Goal: Task Accomplishment & Management: Use online tool/utility

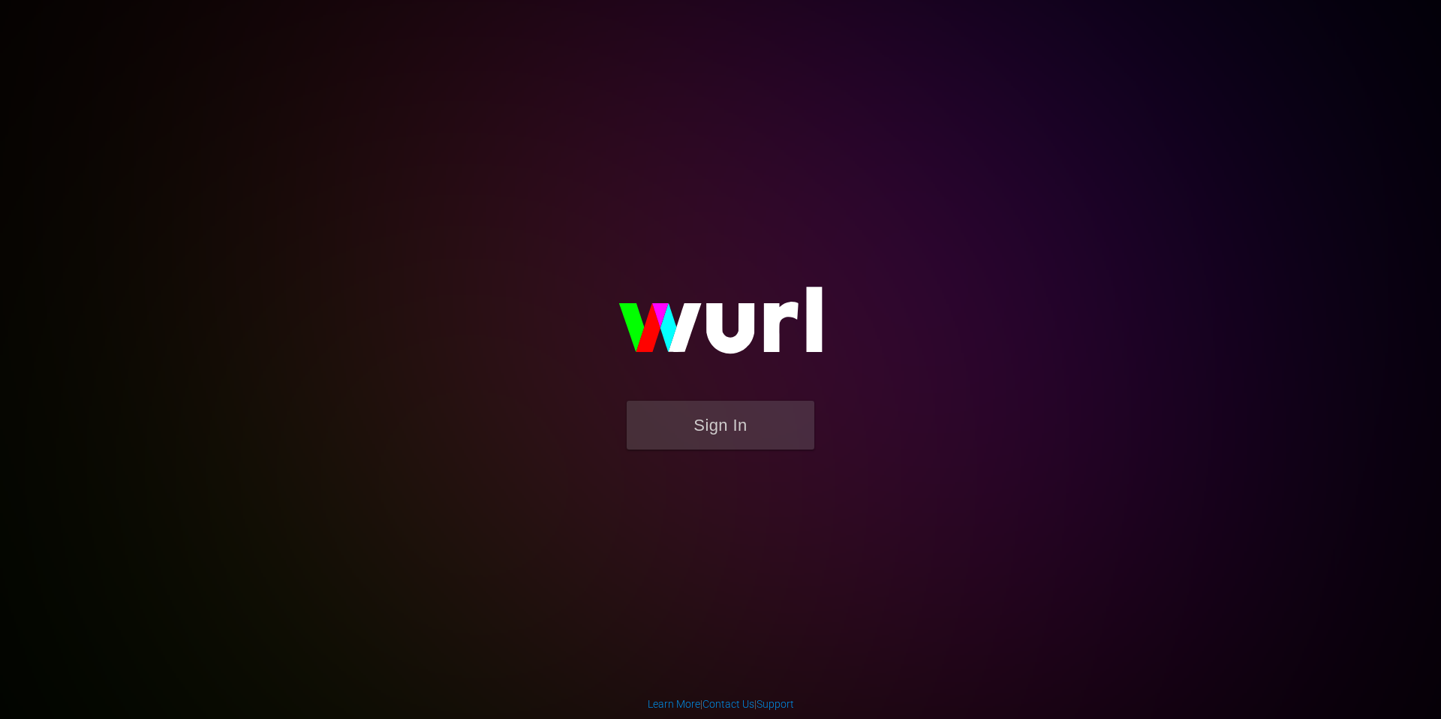
click at [760, 472] on div "Sign In" at bounding box center [720, 358] width 345 height 239
click at [747, 431] on button "Sign In" at bounding box center [721, 425] width 188 height 49
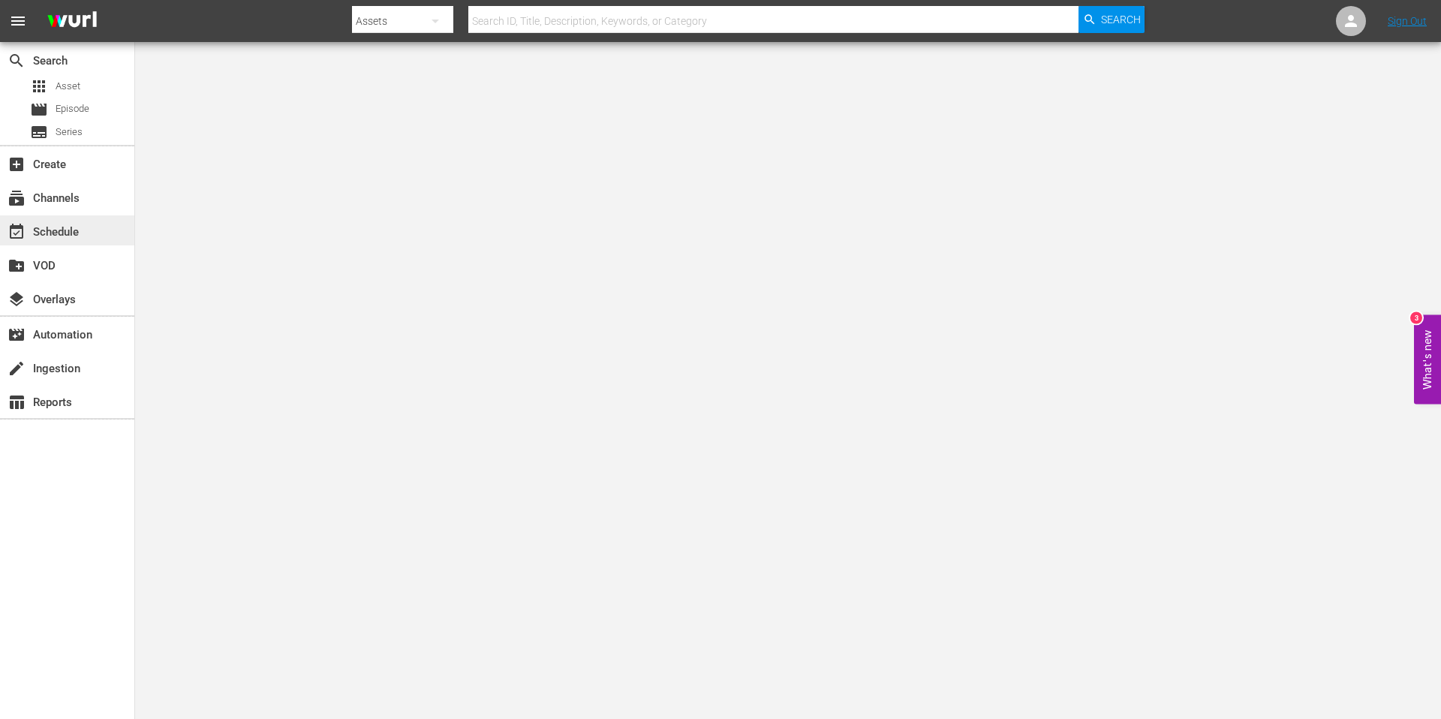
click at [56, 229] on div "event_available Schedule" at bounding box center [42, 230] width 84 height 14
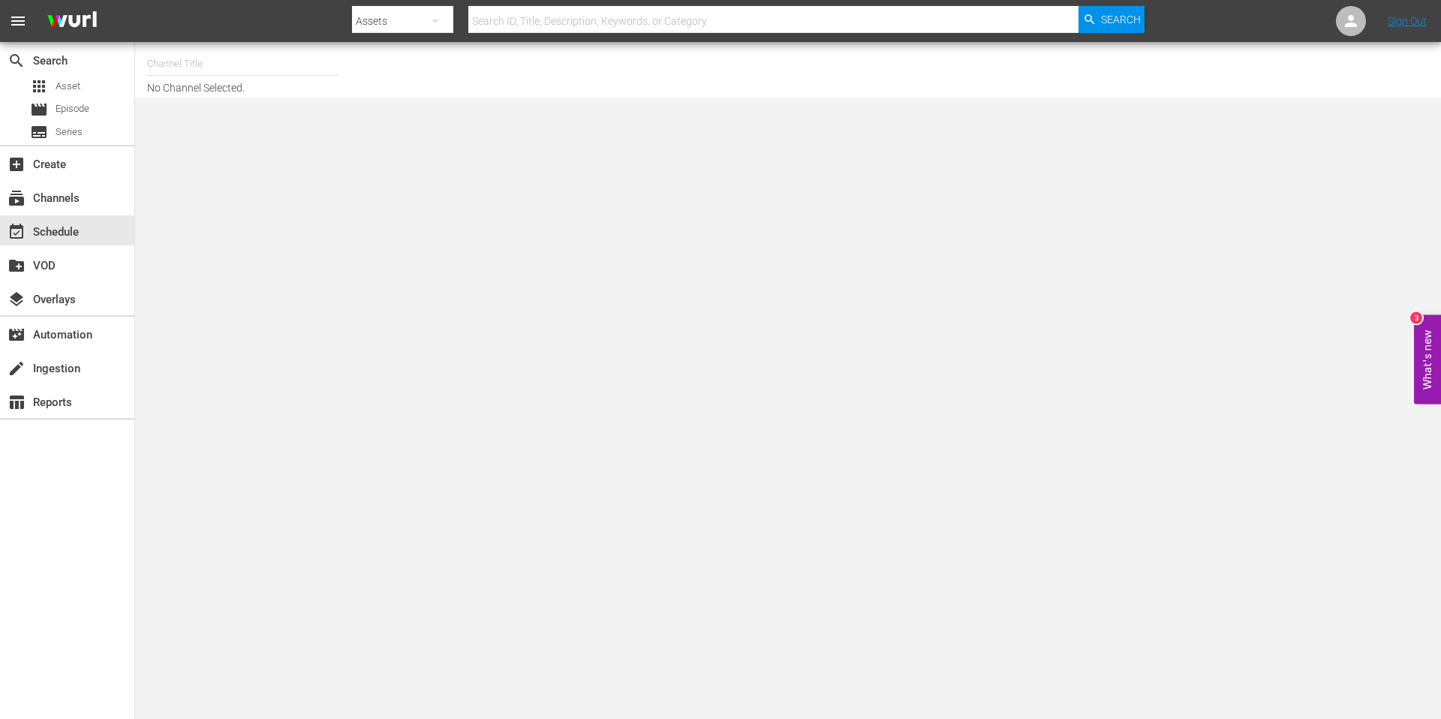
click at [212, 65] on input "text" at bounding box center [243, 64] width 192 height 36
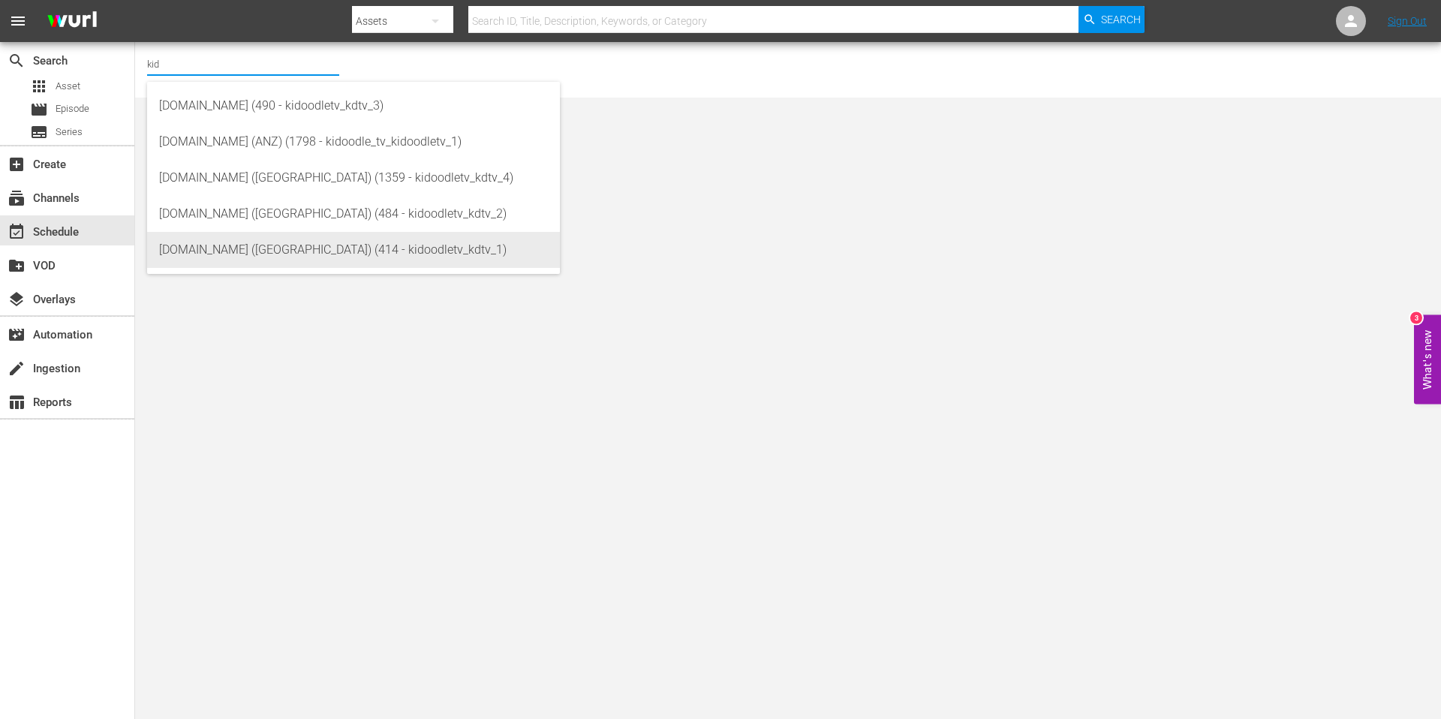
click at [295, 253] on div "[DOMAIN_NAME] ([GEOGRAPHIC_DATA]) (414 - kidoodletv_kdtv_1)" at bounding box center [353, 250] width 389 height 36
type input "[DOMAIN_NAME] ([GEOGRAPHIC_DATA]) (414 - kidoodletv_kdtv_1)"
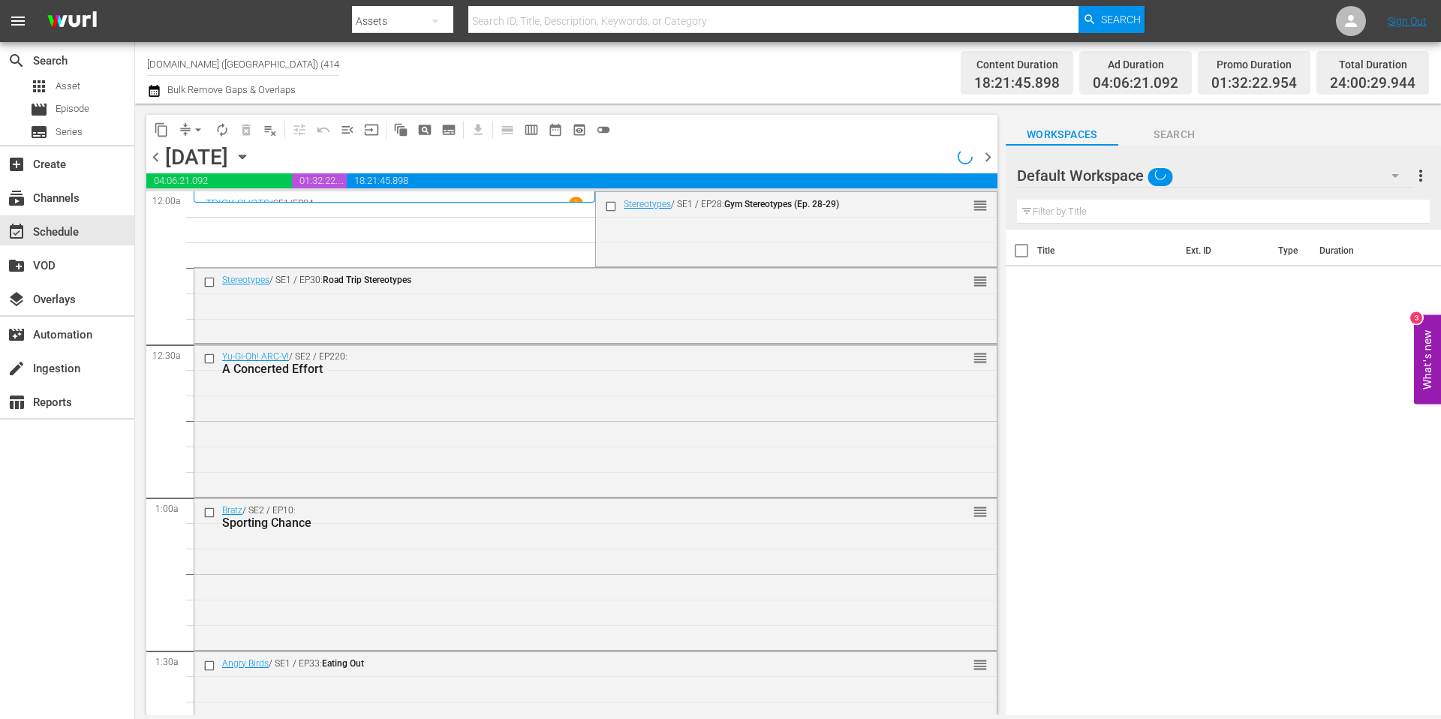
click at [245, 156] on icon "button" at bounding box center [242, 157] width 7 height 4
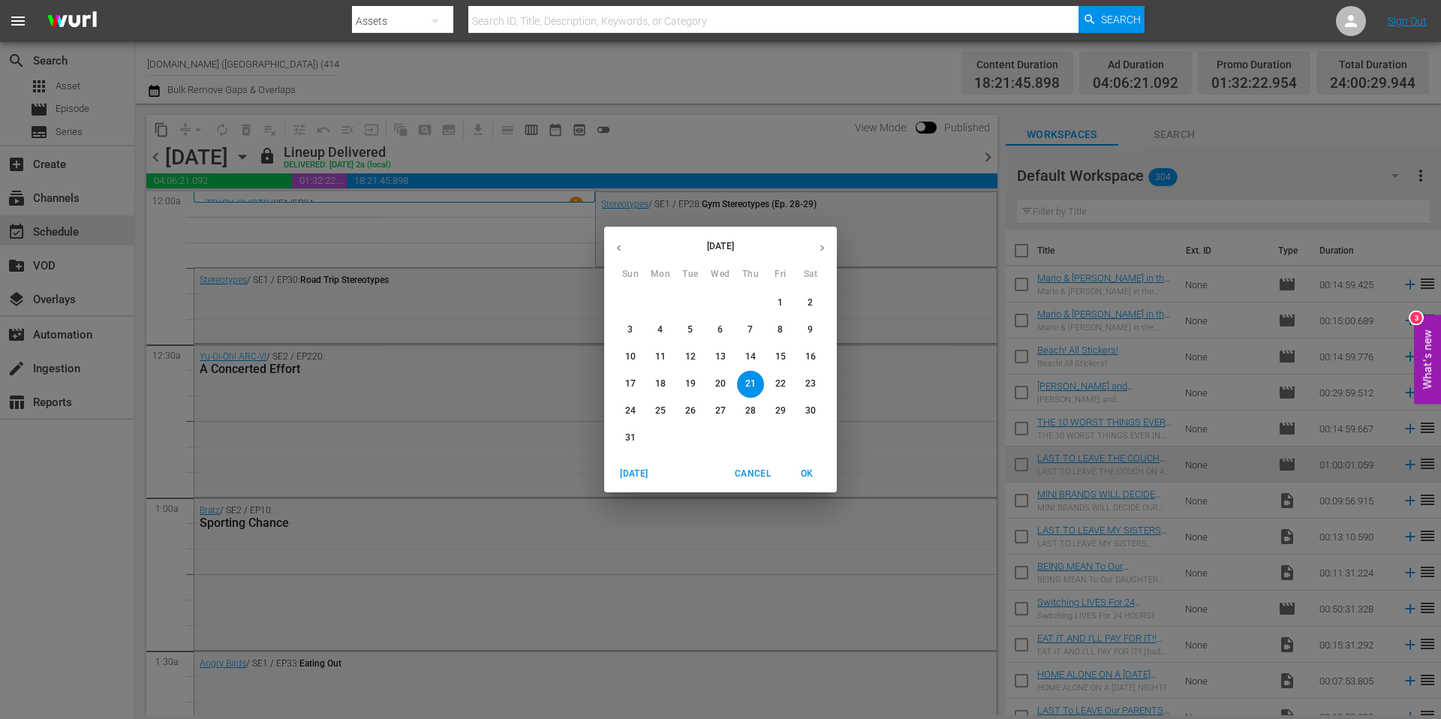
click at [825, 248] on icon "button" at bounding box center [821, 247] width 11 height 11
click at [720, 383] on p "24" at bounding box center [720, 383] width 11 height 13
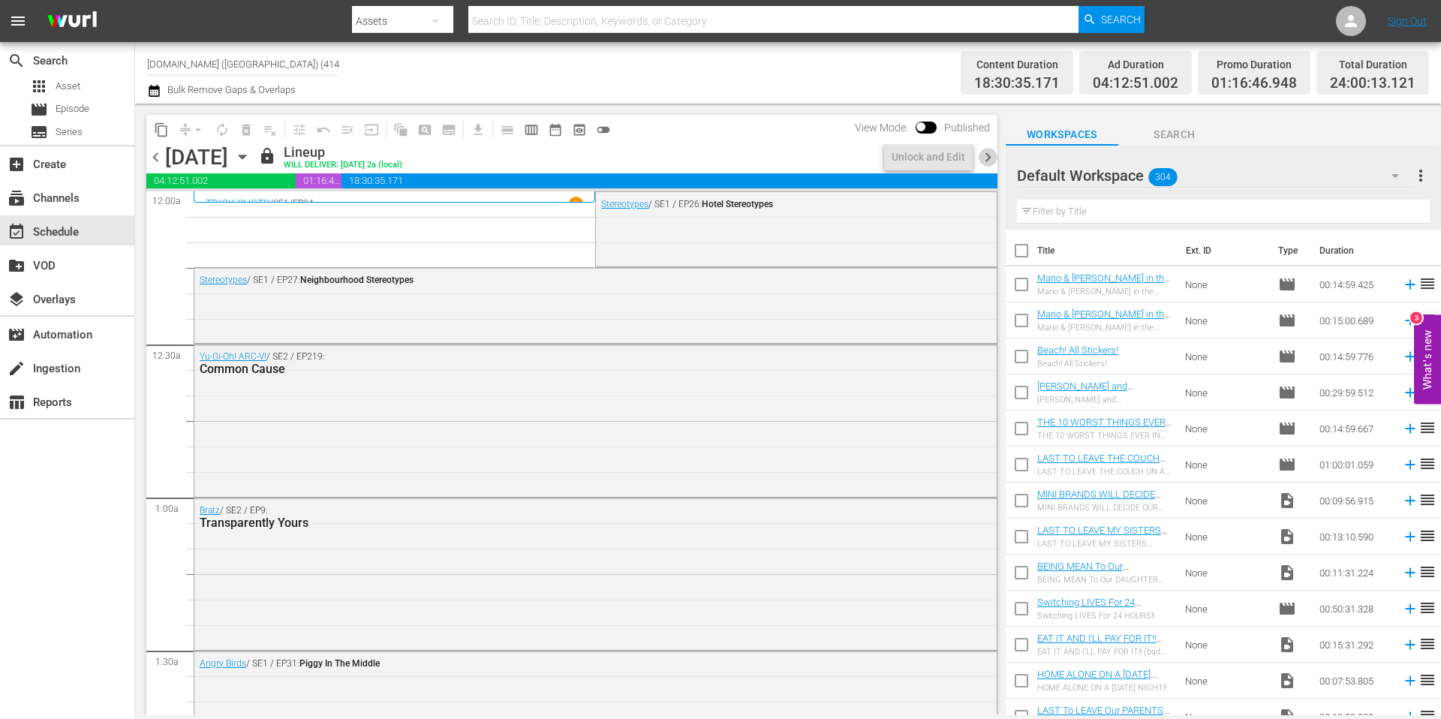
click at [987, 157] on span "chevron_right" at bounding box center [988, 157] width 19 height 19
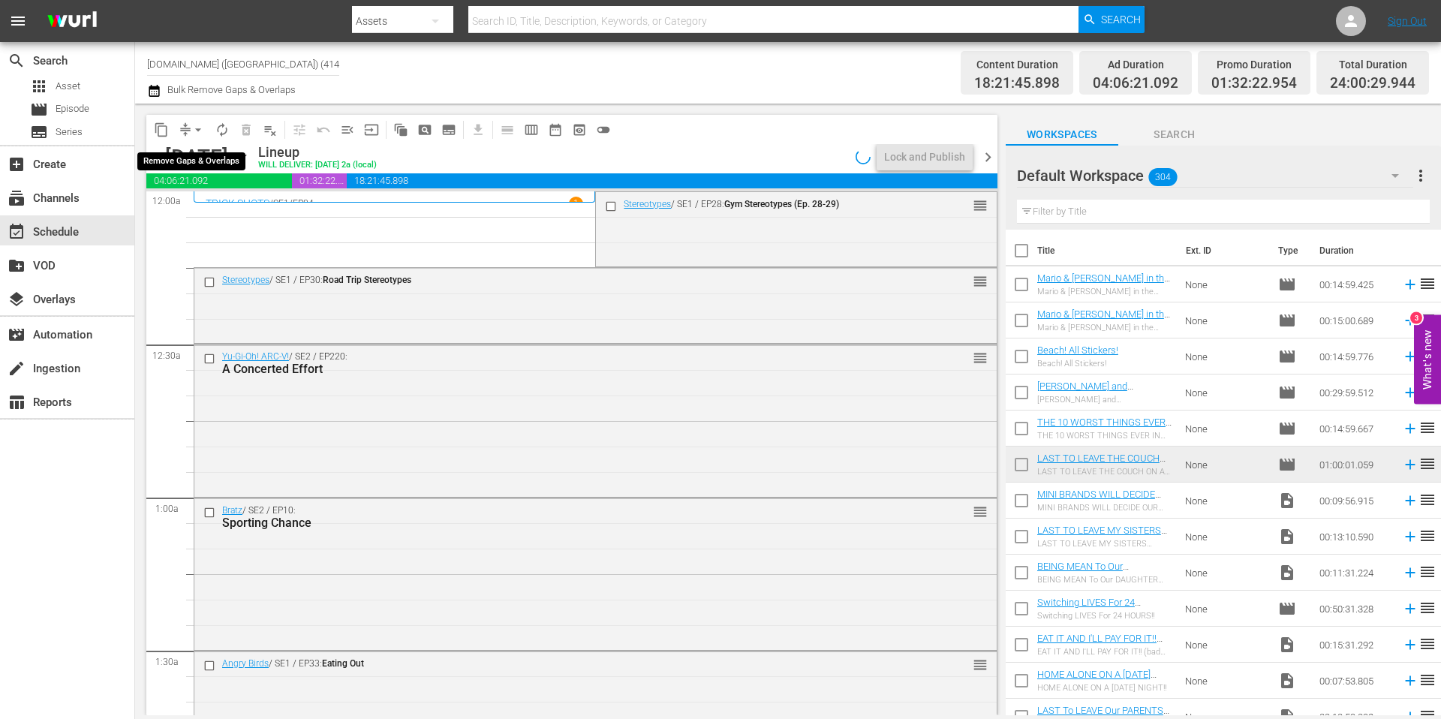
click at [192, 128] on span "arrow_drop_down" at bounding box center [198, 129] width 15 height 15
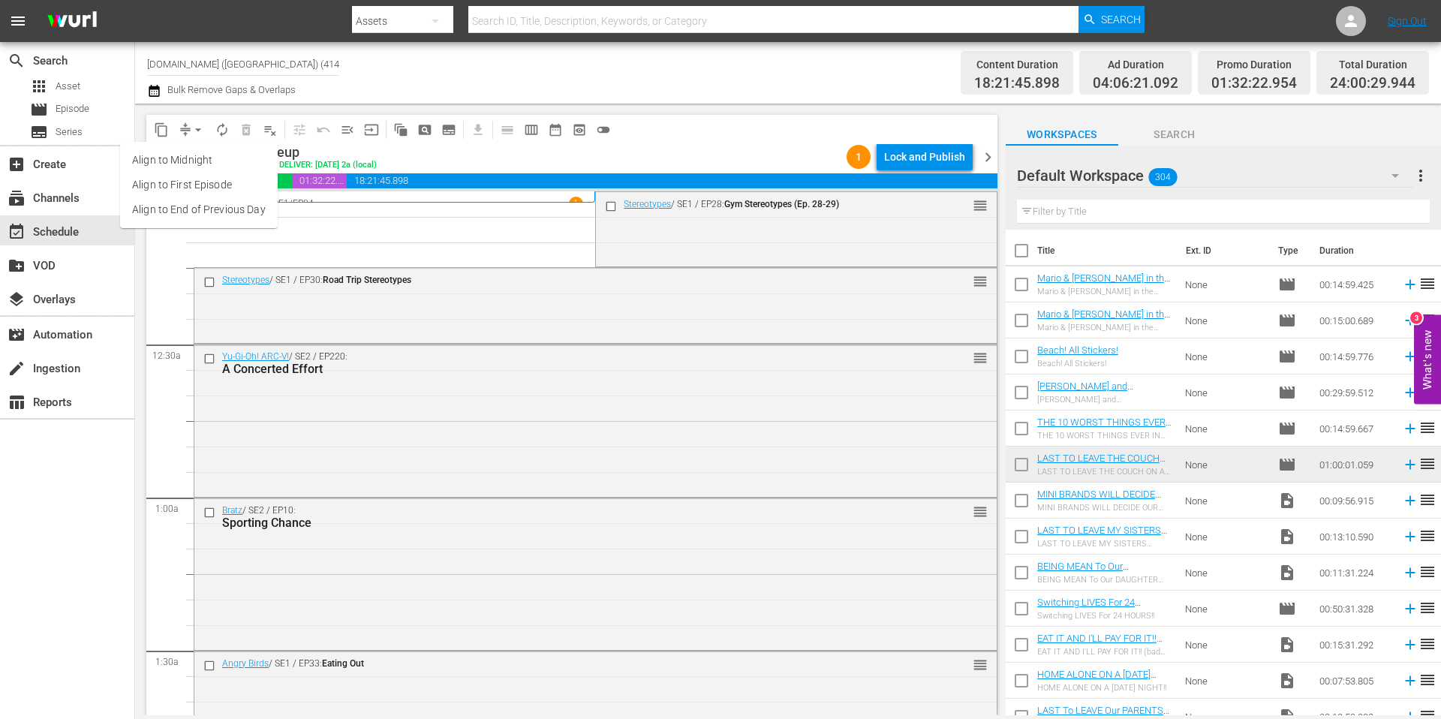
click at [200, 158] on li "Align to Midnight" at bounding box center [199, 160] width 158 height 25
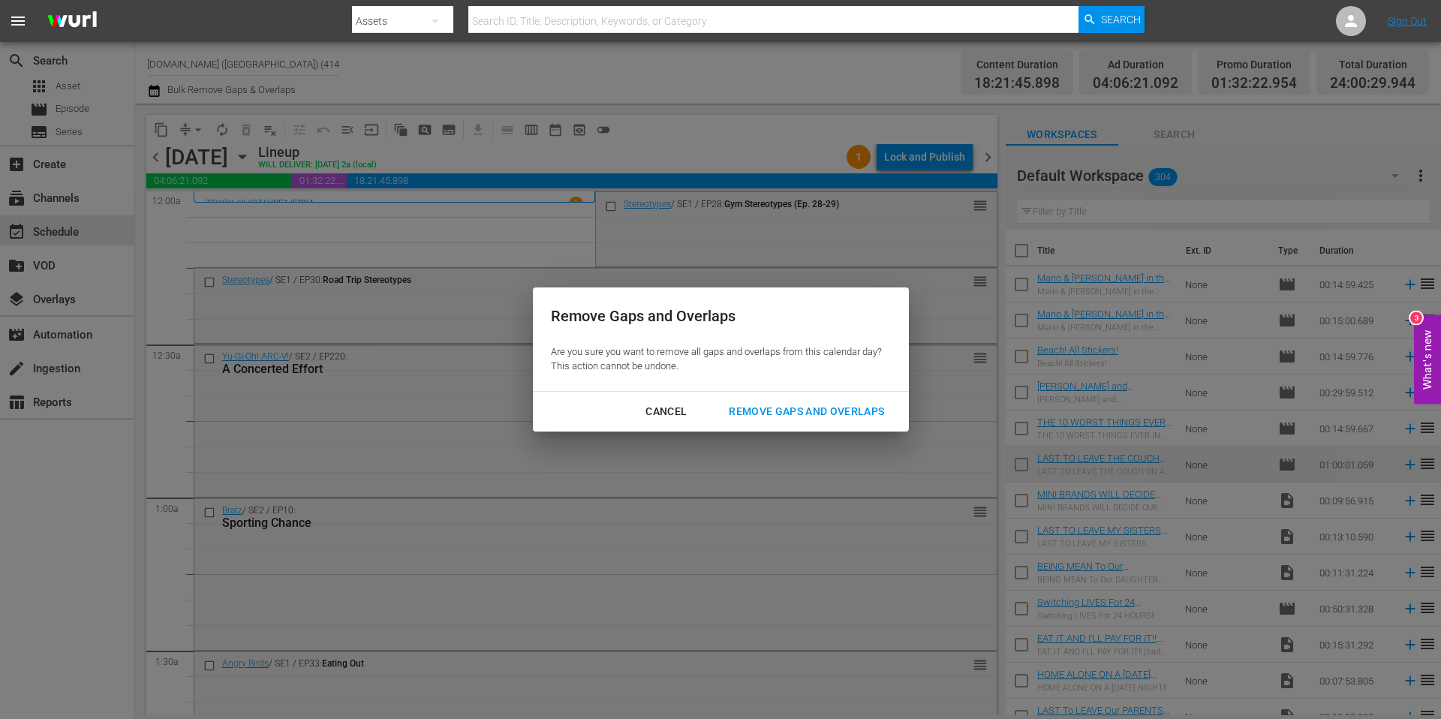
click at [802, 413] on div "Remove Gaps and Overlaps" at bounding box center [806, 411] width 179 height 19
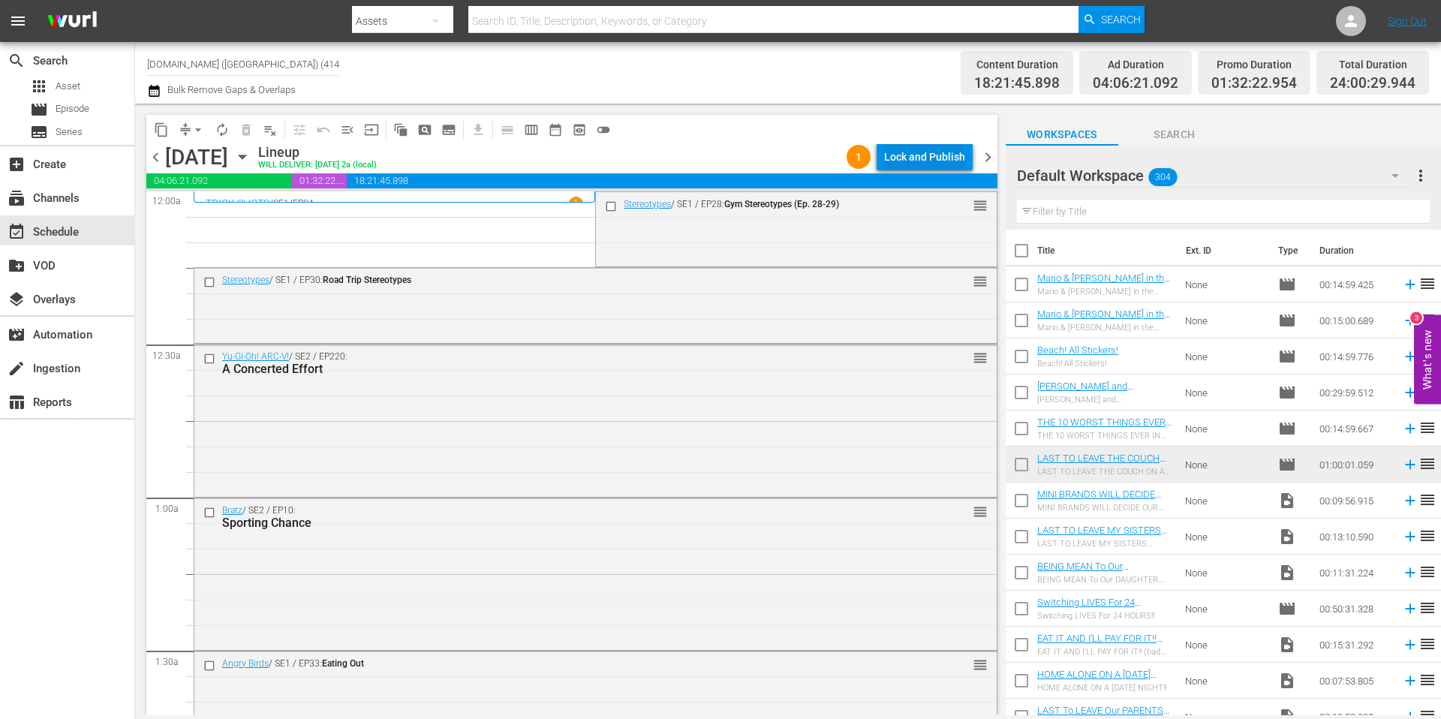
click at [915, 162] on div "Lock and Publish" at bounding box center [924, 156] width 81 height 27
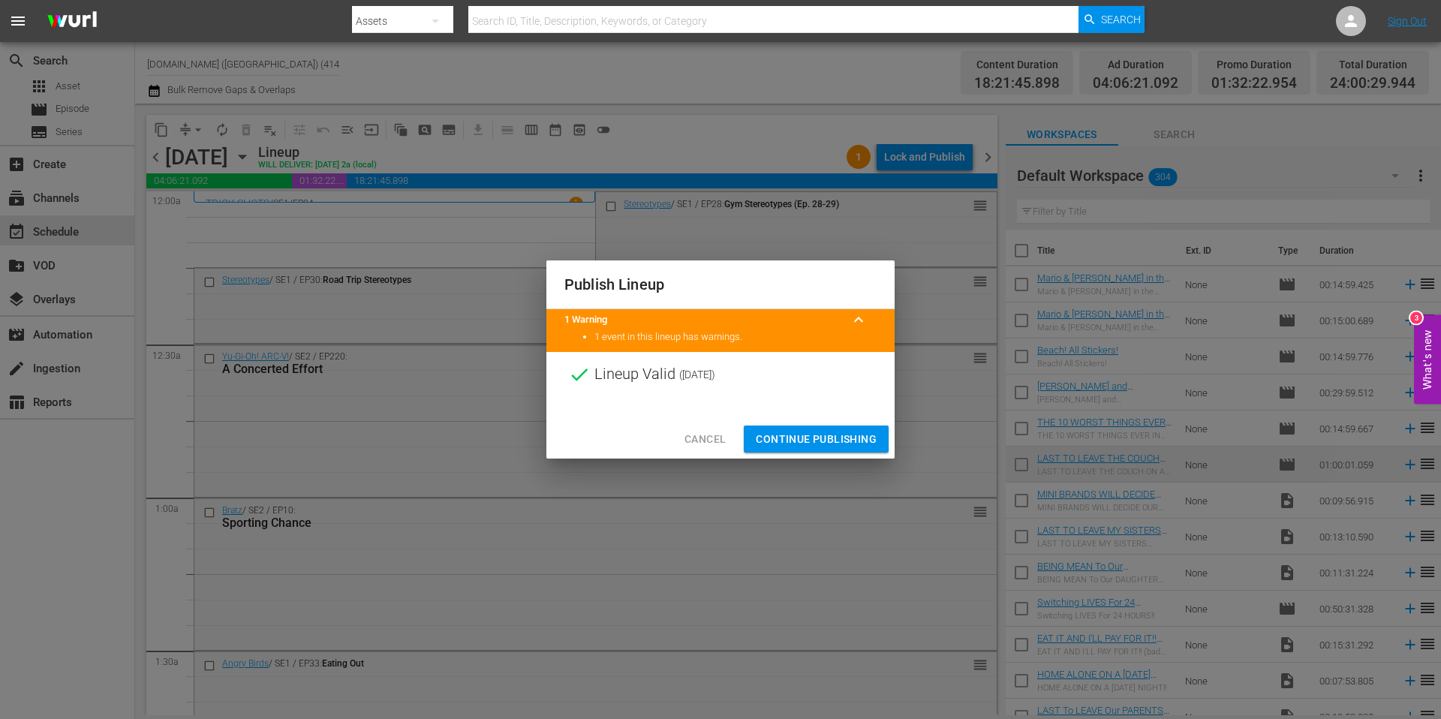
click at [820, 434] on span "Continue Publishing" at bounding box center [816, 439] width 121 height 19
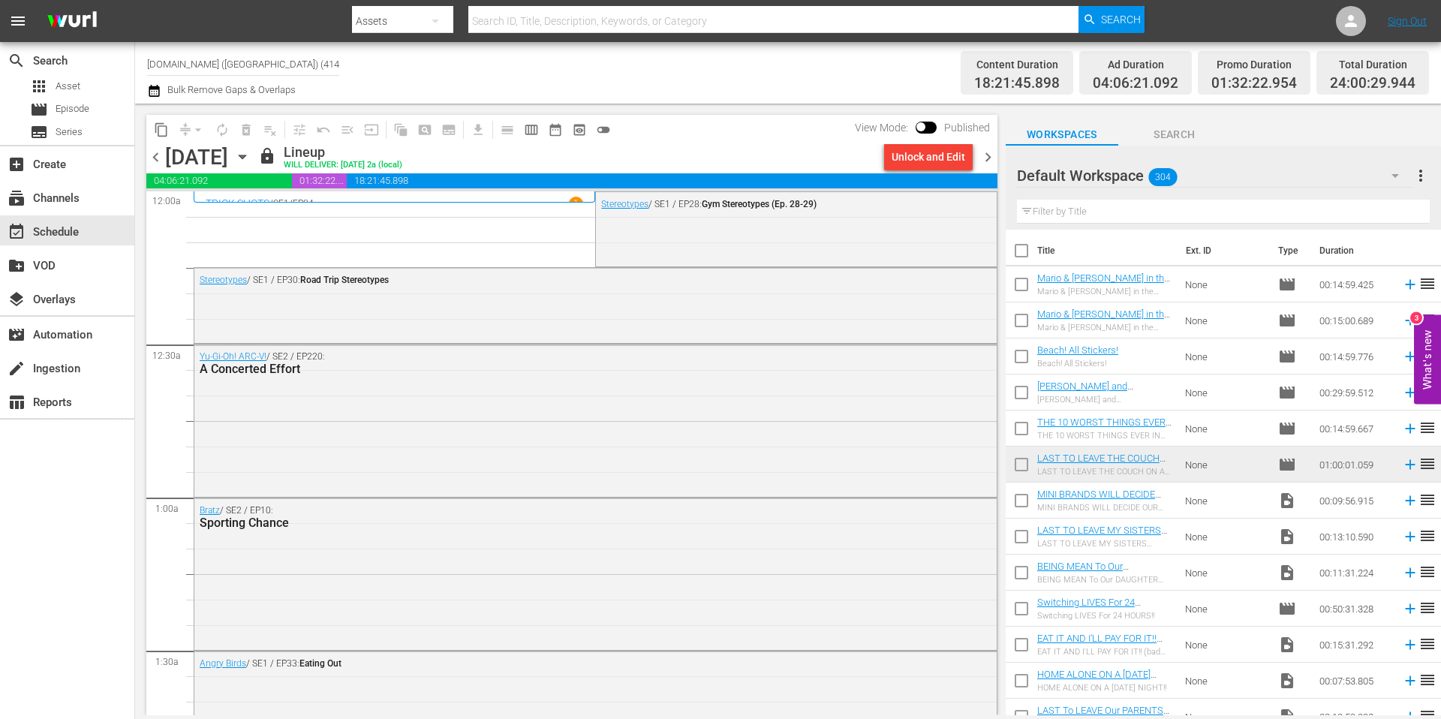
click at [989, 158] on span "chevron_right" at bounding box center [988, 157] width 19 height 19
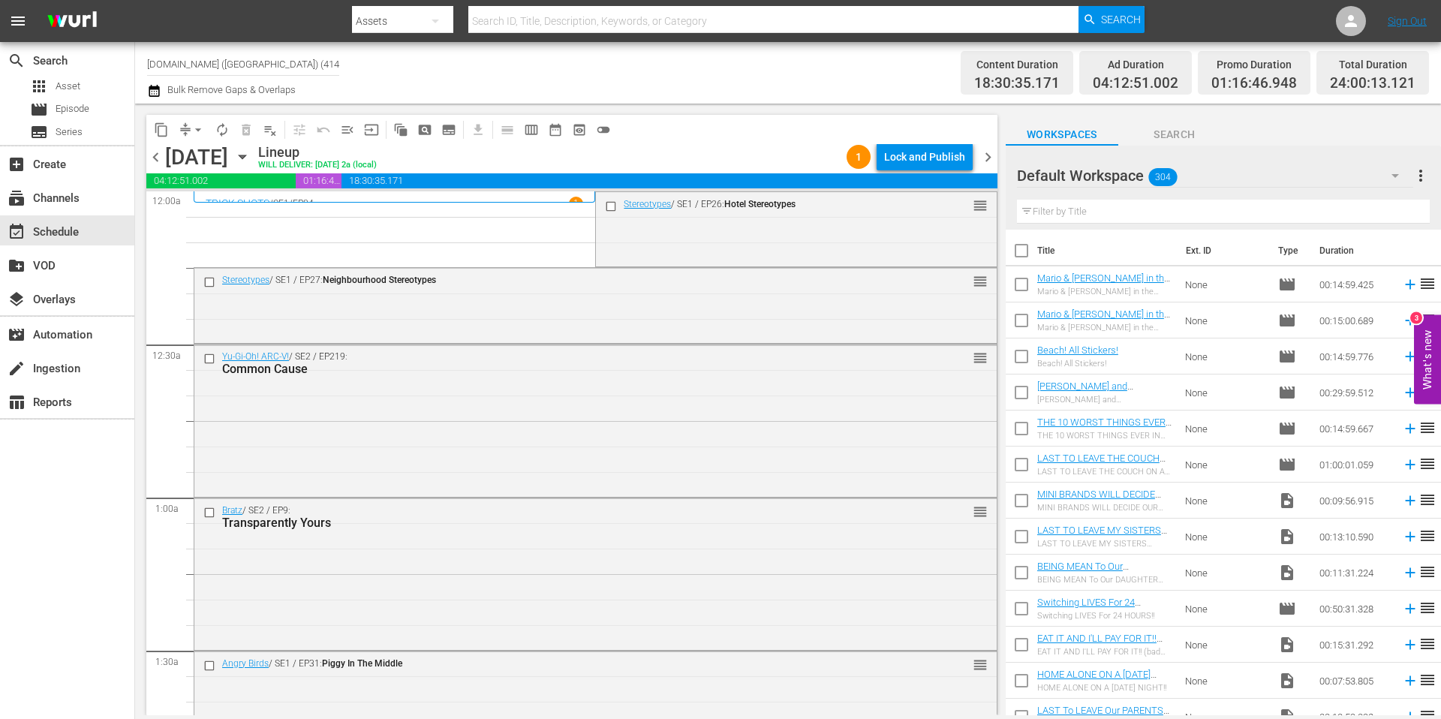
click at [189, 130] on button "arrow_drop_down" at bounding box center [198, 130] width 24 height 24
click at [189, 161] on li "Align to Midnight" at bounding box center [199, 160] width 158 height 25
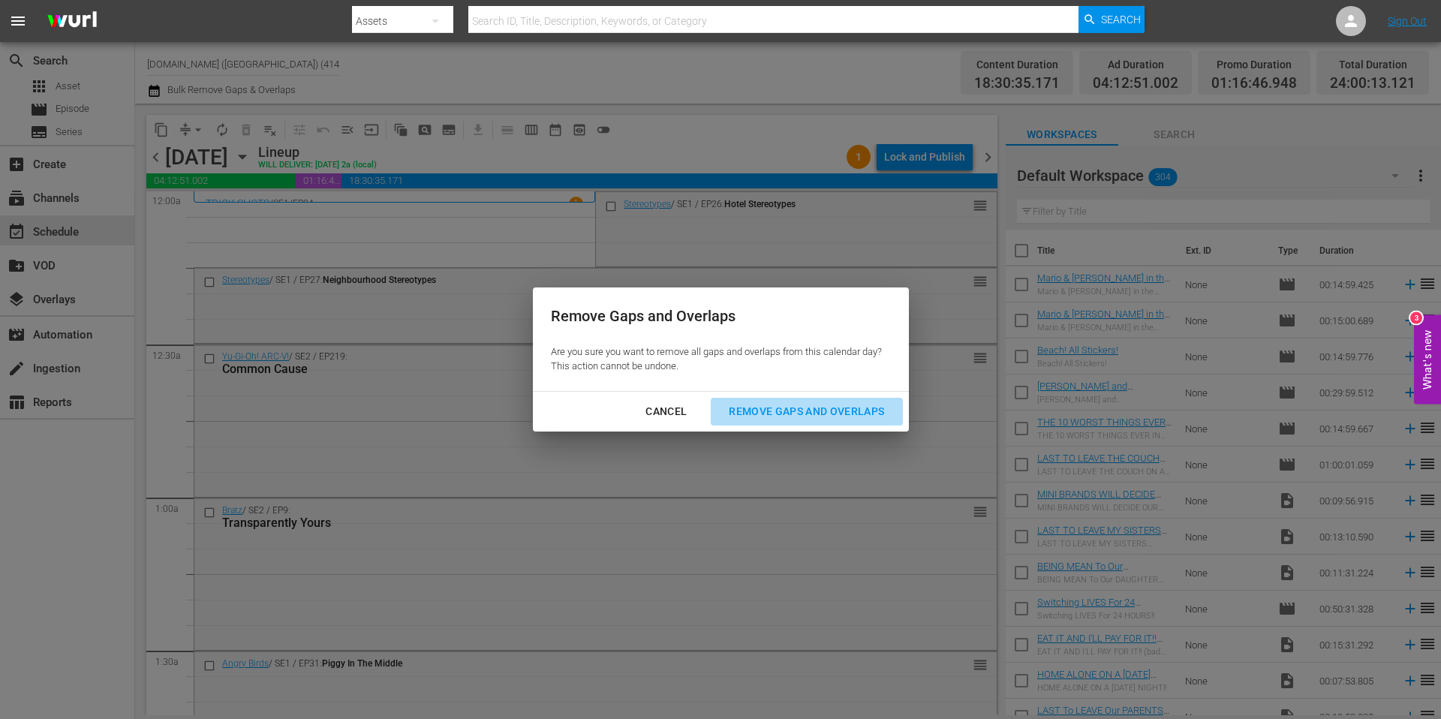
click at [821, 416] on div "Remove Gaps and Overlaps" at bounding box center [806, 411] width 179 height 19
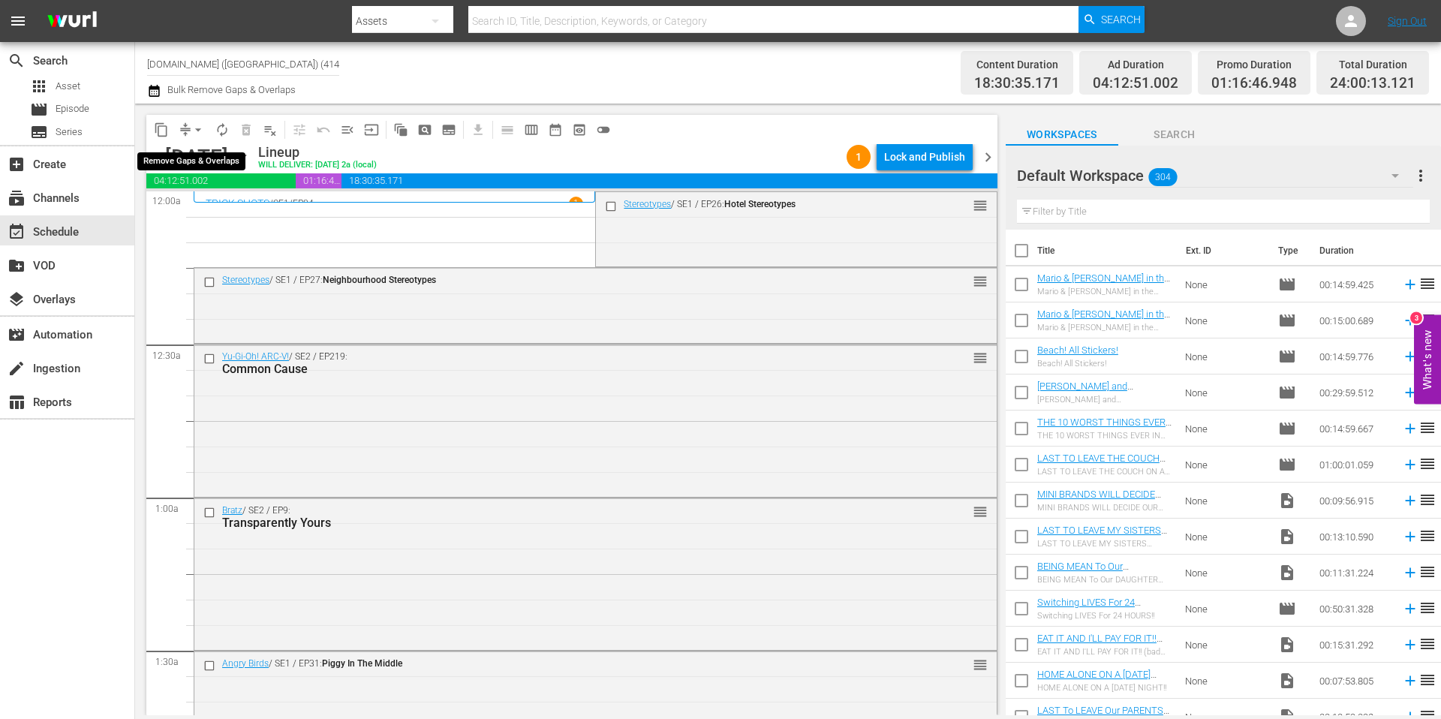
click at [198, 129] on span "arrow_drop_down" at bounding box center [198, 129] width 15 height 15
click at [194, 155] on li "Align to Midnight" at bounding box center [199, 160] width 158 height 25
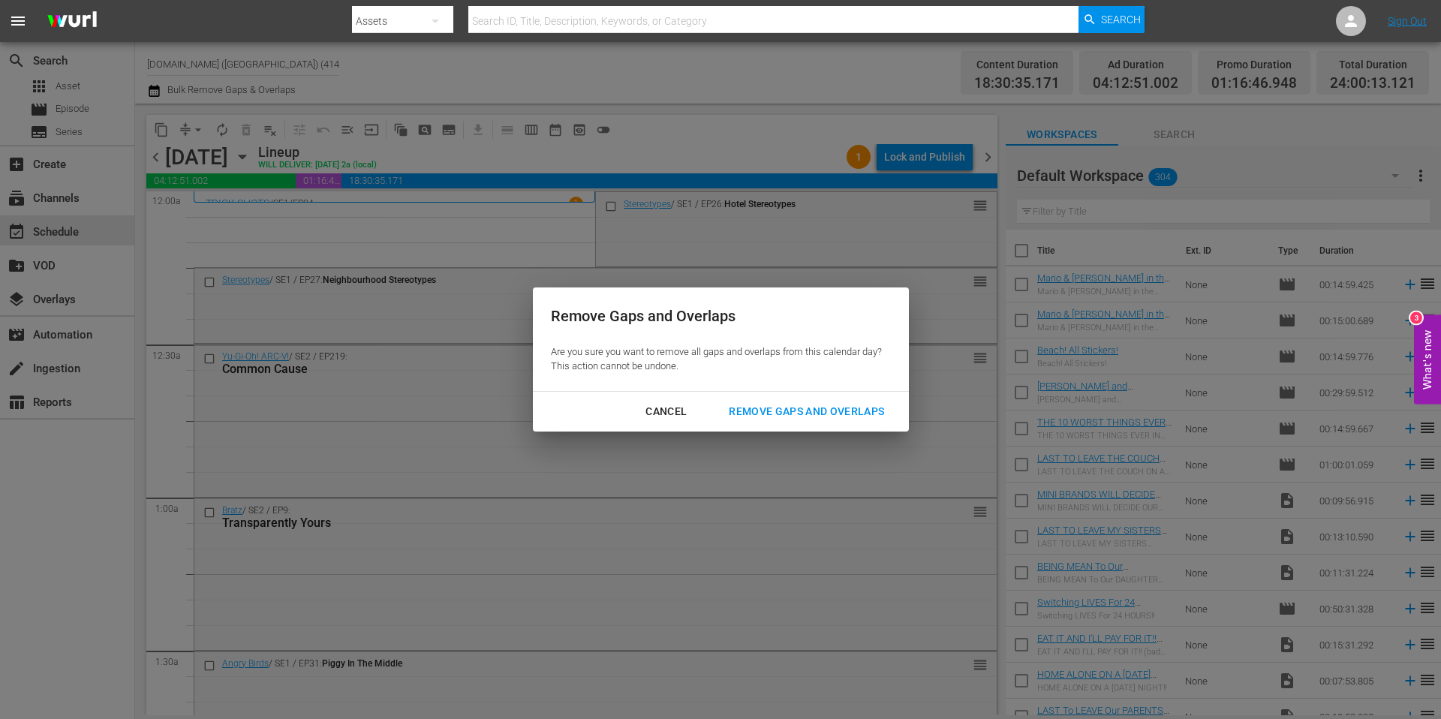
click at [788, 407] on div "Remove Gaps and Overlaps" at bounding box center [806, 411] width 179 height 19
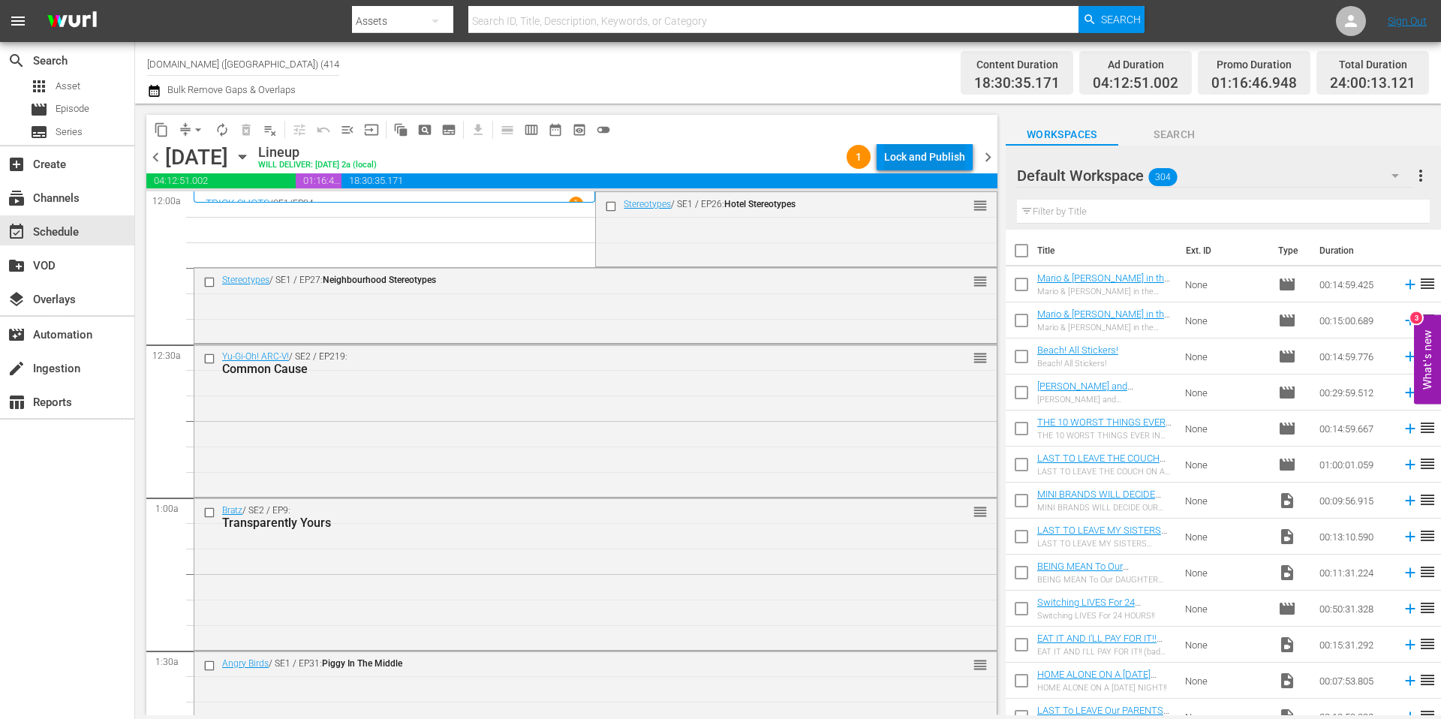
click at [934, 161] on div "Lock and Publish" at bounding box center [924, 156] width 81 height 27
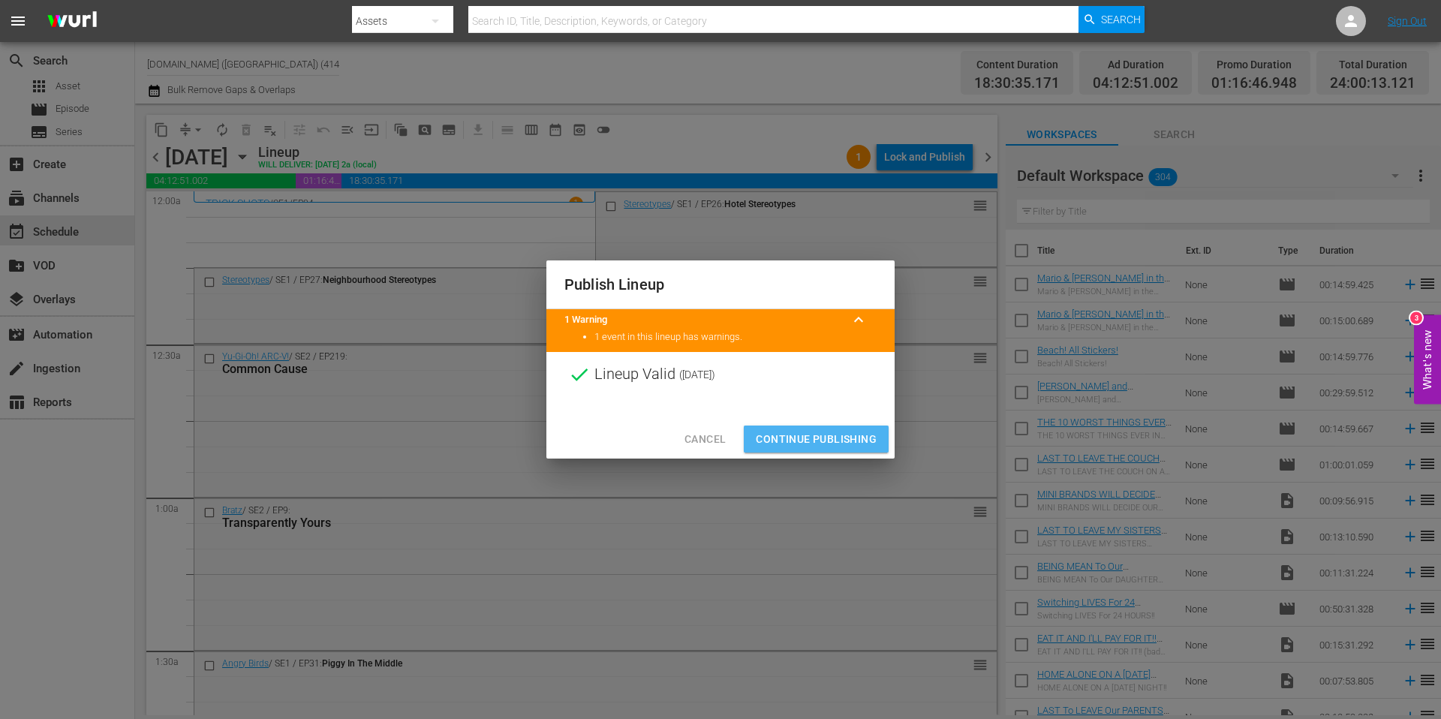
click at [821, 437] on span "Continue Publishing" at bounding box center [816, 439] width 121 height 19
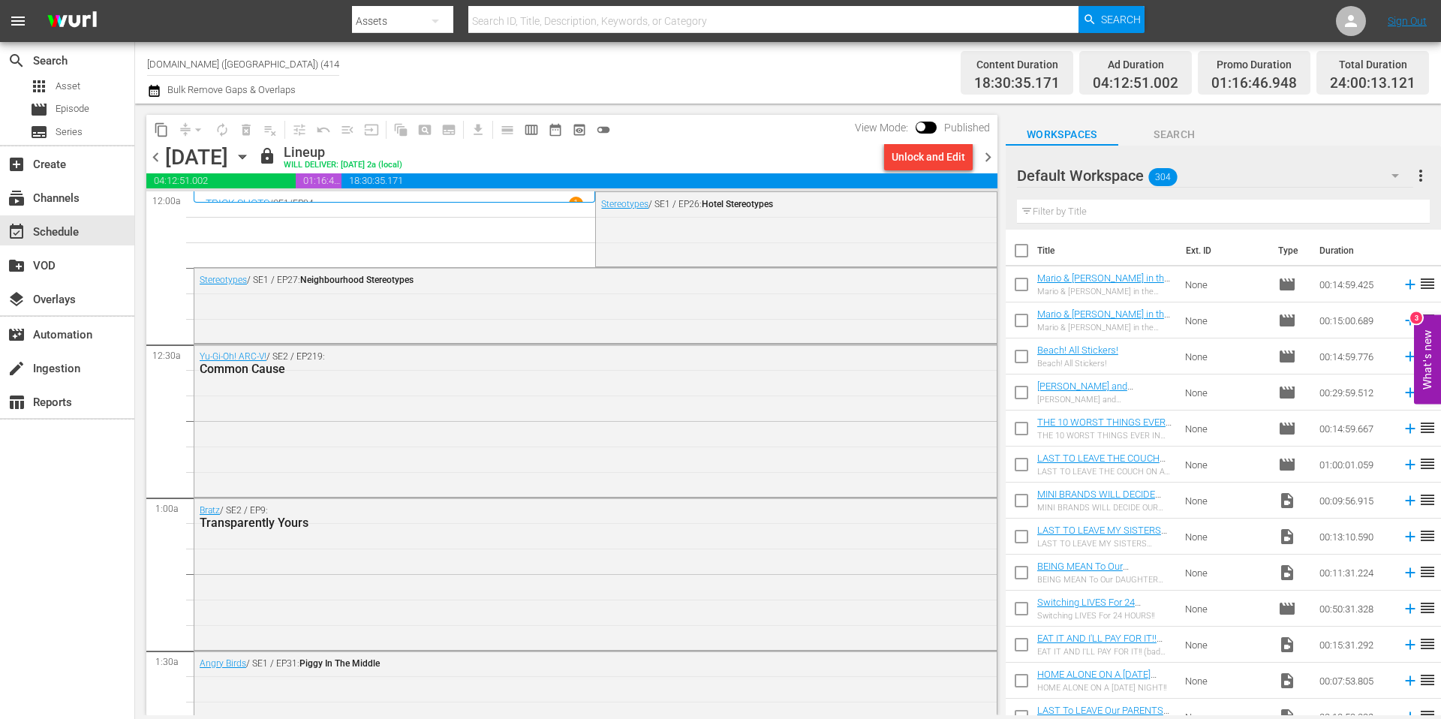
click at [988, 155] on span "chevron_right" at bounding box center [988, 157] width 19 height 19
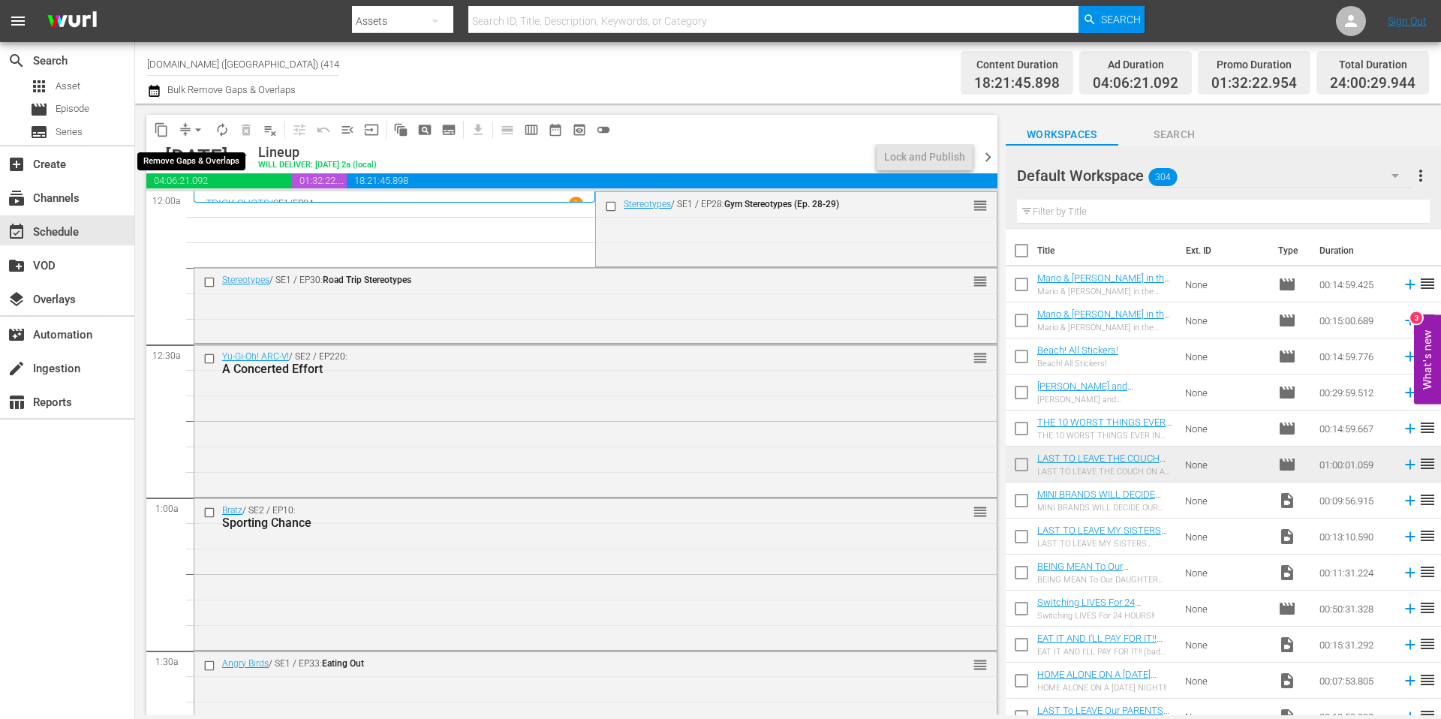
click at [197, 131] on span "arrow_drop_down" at bounding box center [198, 129] width 15 height 15
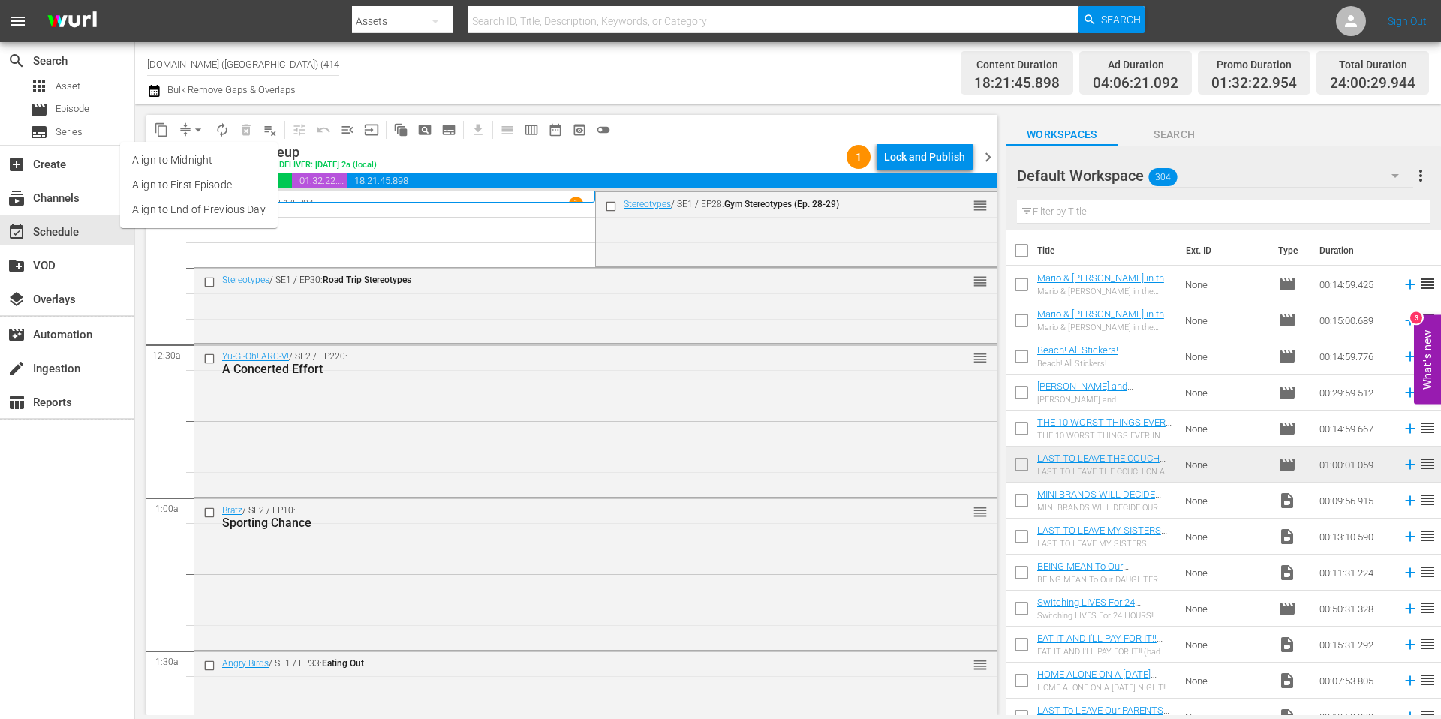
click at [203, 161] on li "Align to Midnight" at bounding box center [199, 160] width 158 height 25
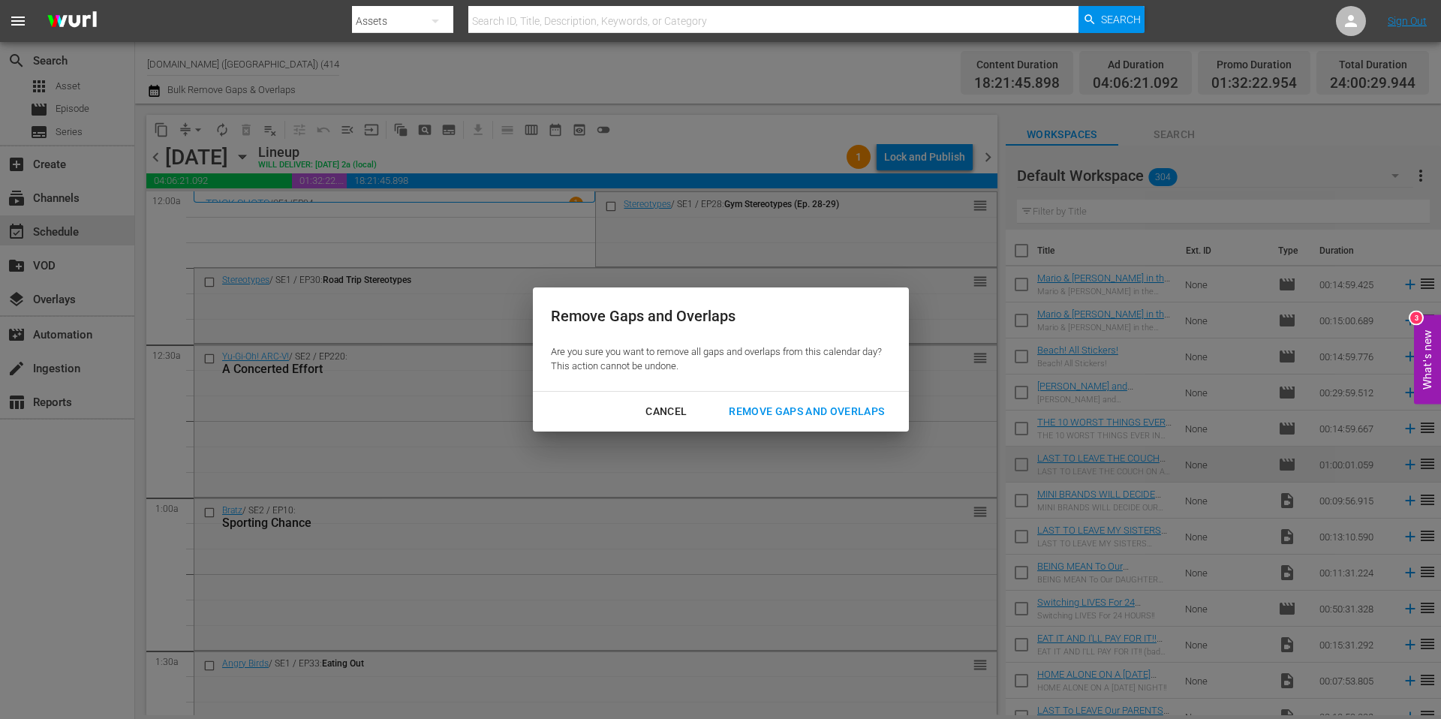
click at [861, 409] on div "Remove Gaps and Overlaps" at bounding box center [806, 411] width 179 height 19
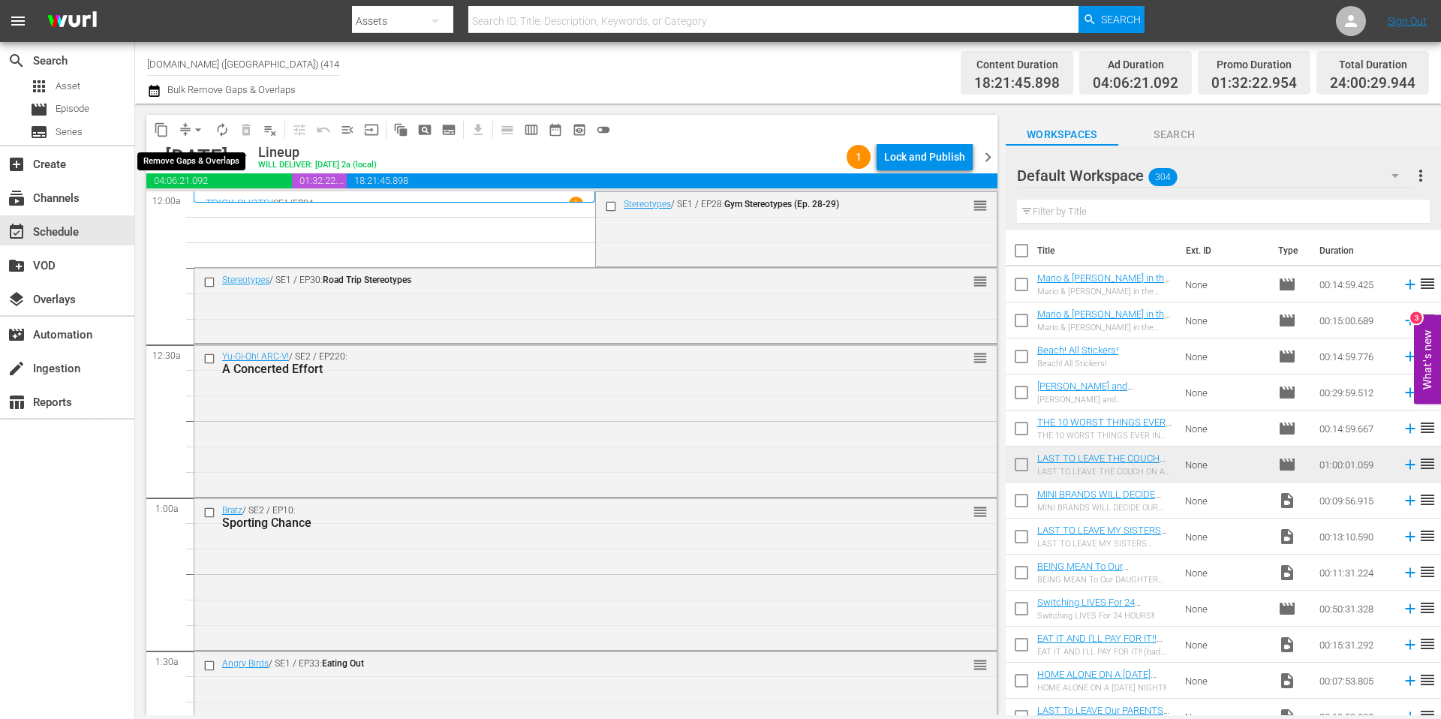
click at [186, 128] on button "arrow_drop_down" at bounding box center [198, 130] width 24 height 24
click at [196, 161] on li "Align to Midnight" at bounding box center [199, 160] width 158 height 25
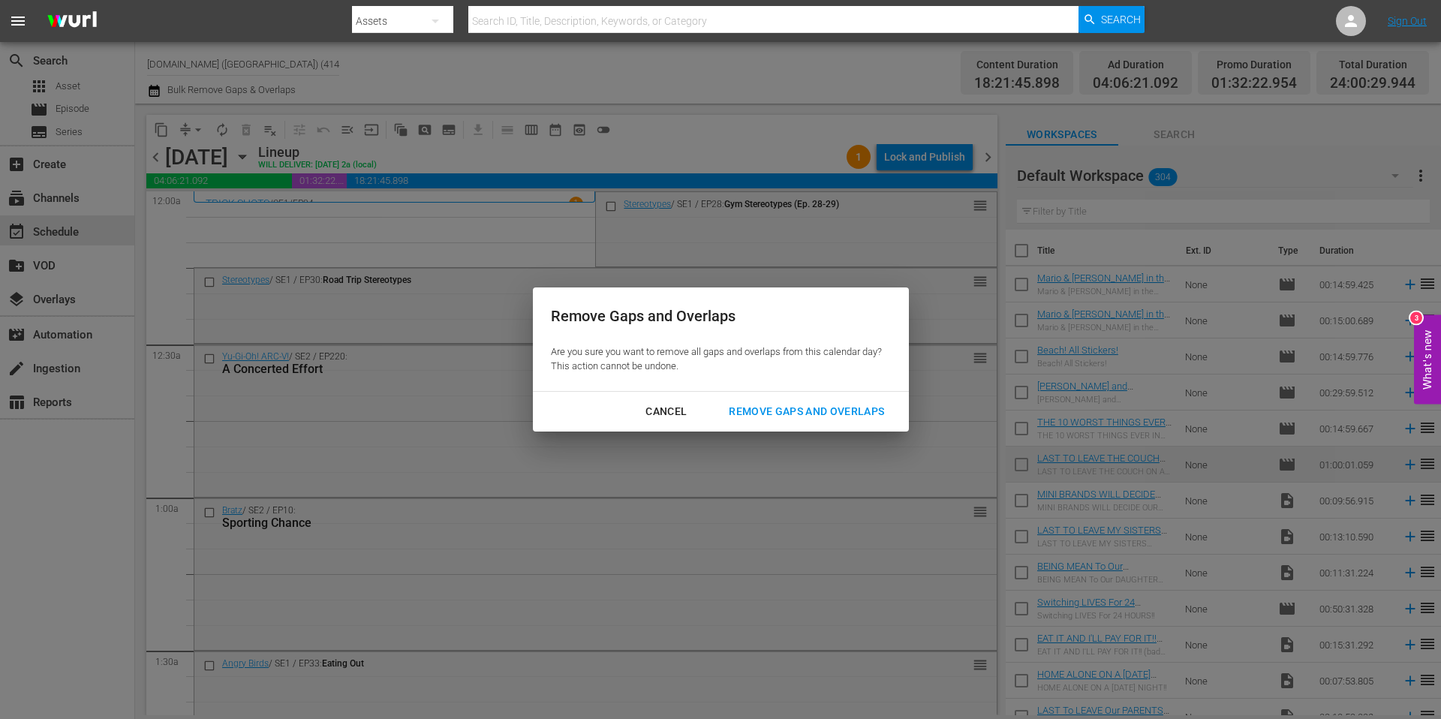
click at [834, 406] on div "Remove Gaps and Overlaps" at bounding box center [806, 411] width 179 height 19
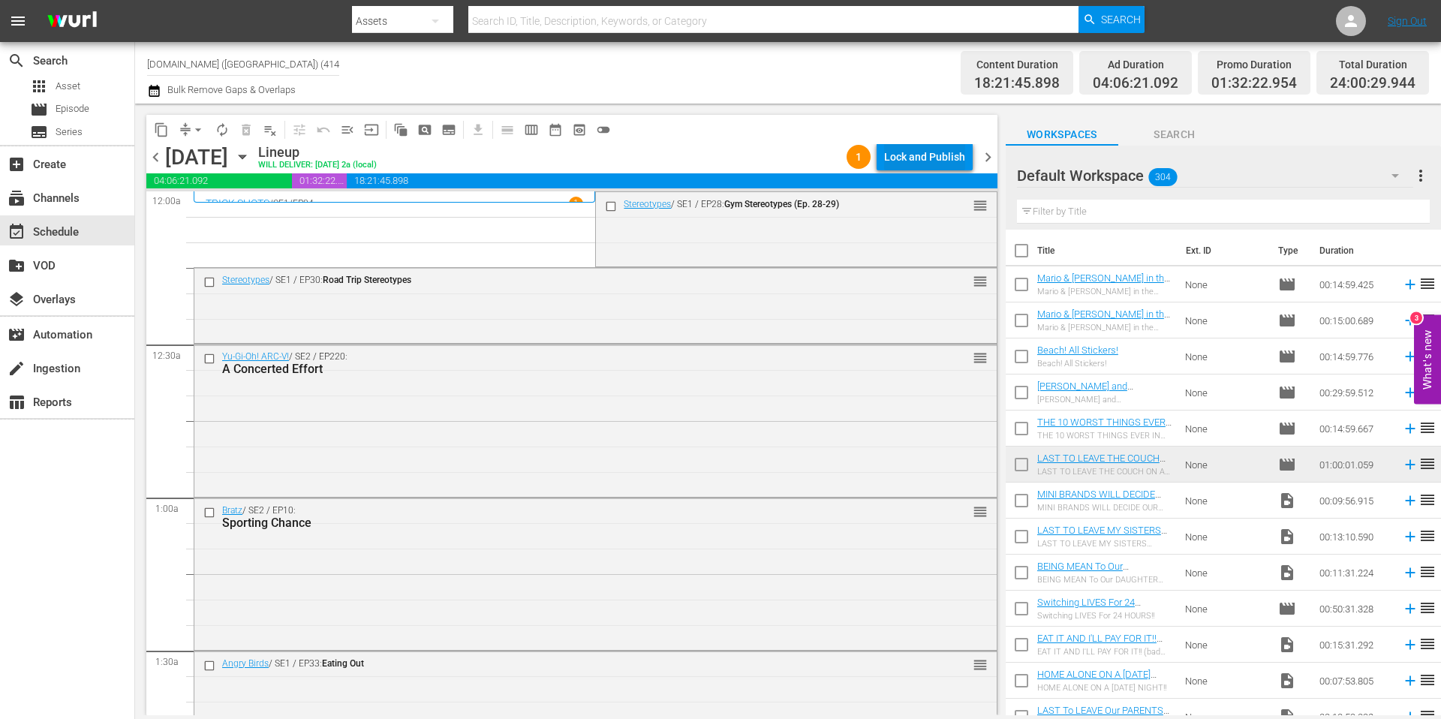
click at [938, 155] on div "Lock and Publish" at bounding box center [924, 156] width 81 height 27
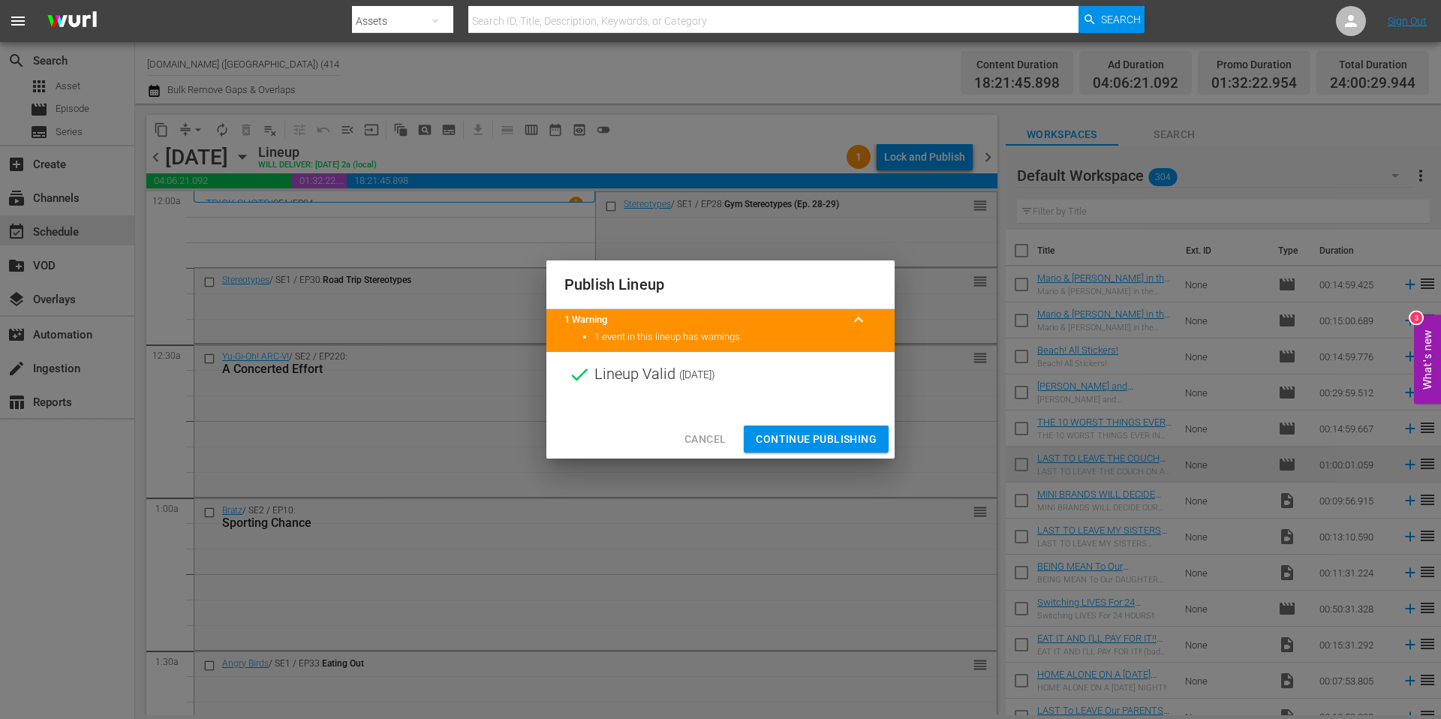
drag, startPoint x: 836, startPoint y: 436, endPoint x: 801, endPoint y: 431, distance: 34.9
click at [836, 436] on span "Continue Publishing" at bounding box center [816, 439] width 121 height 19
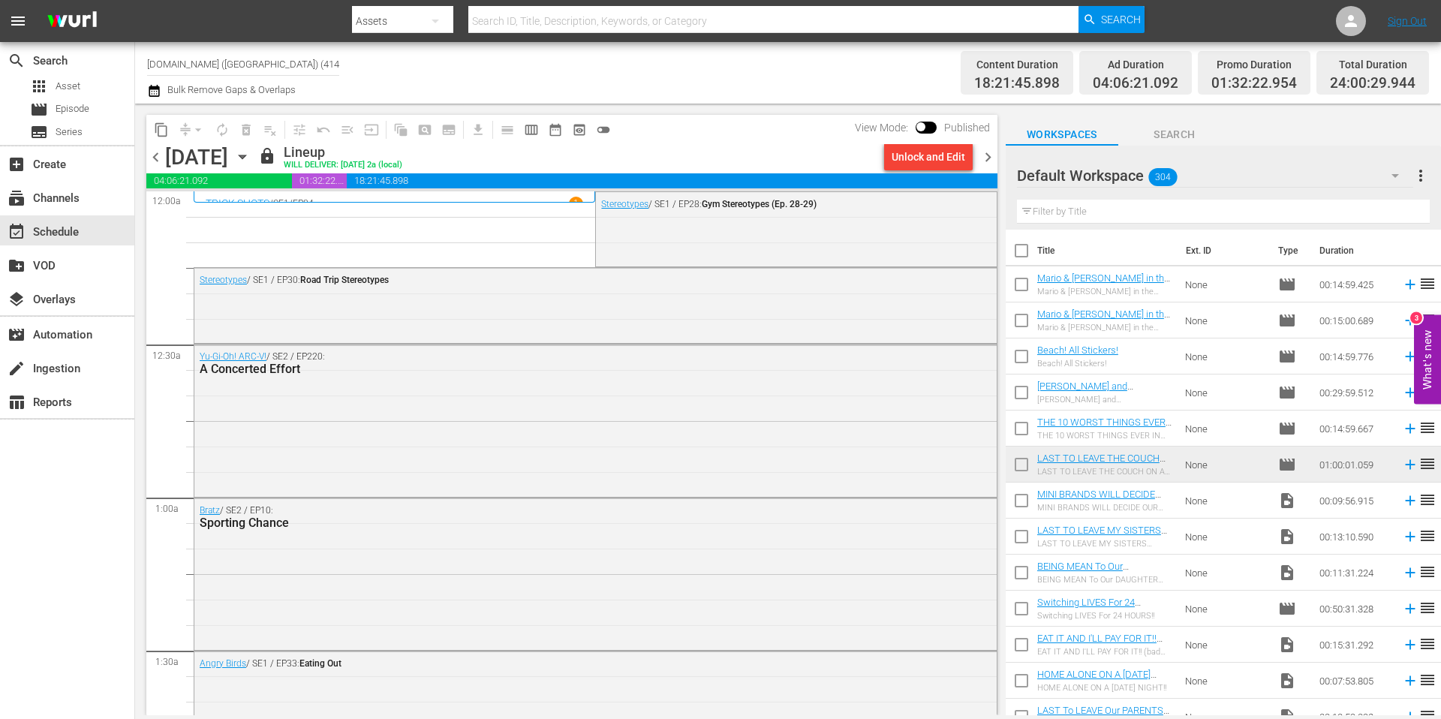
click at [990, 158] on span "chevron_right" at bounding box center [988, 157] width 19 height 19
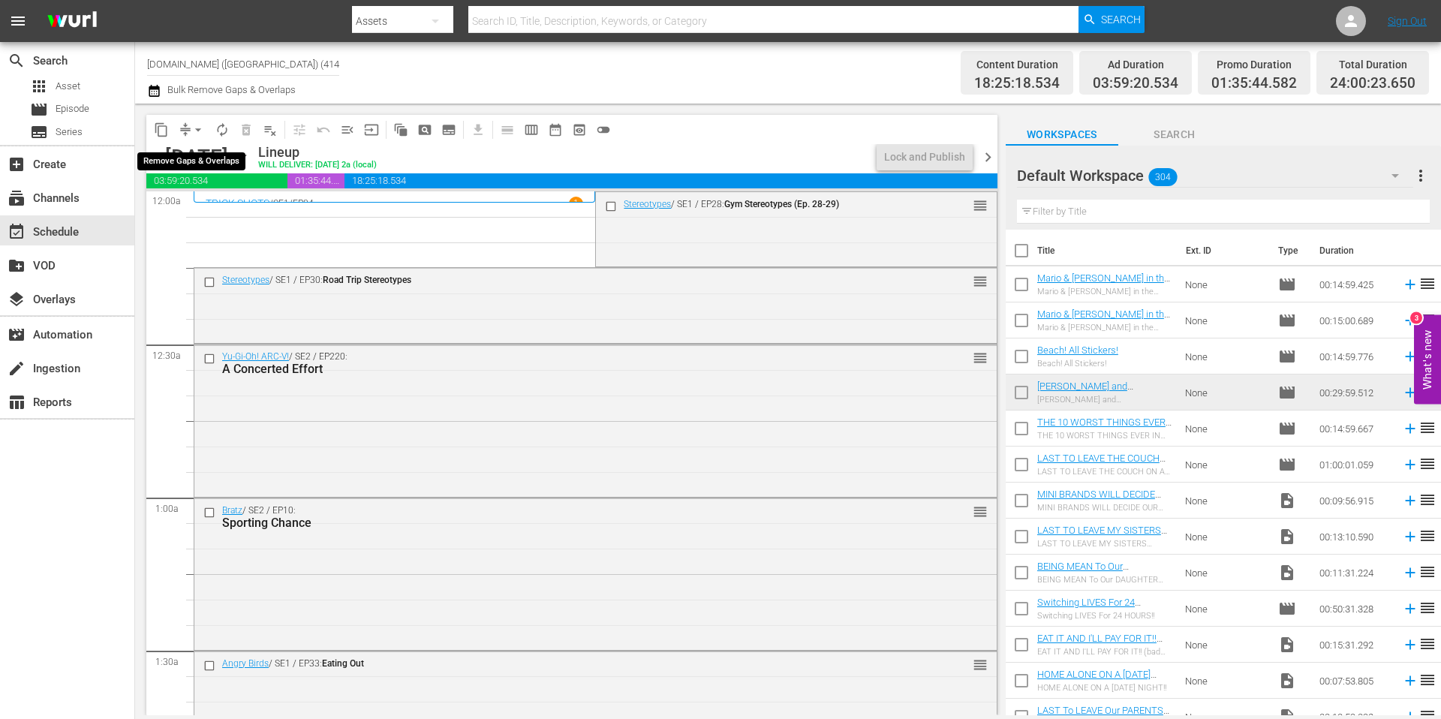
click at [197, 128] on span "arrow_drop_down" at bounding box center [198, 129] width 15 height 15
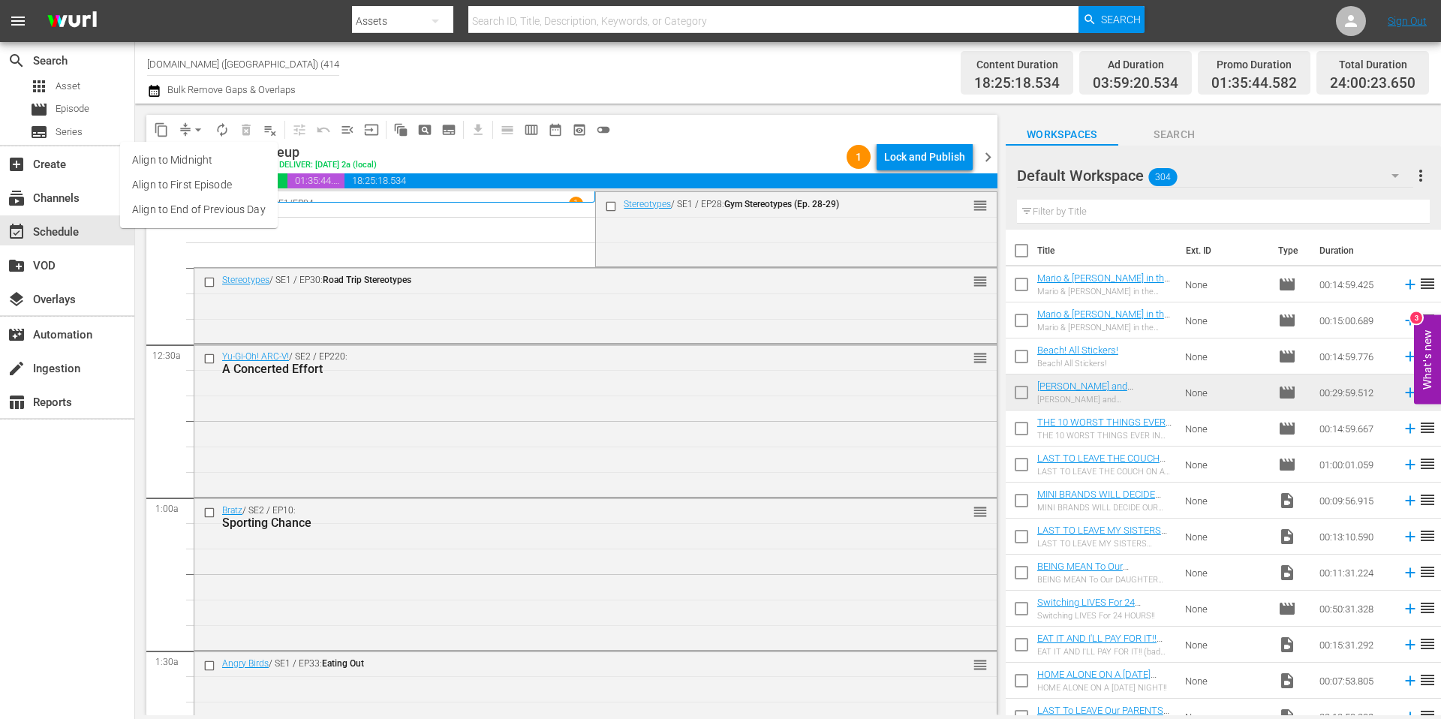
click at [191, 158] on li "Align to Midnight" at bounding box center [199, 160] width 158 height 25
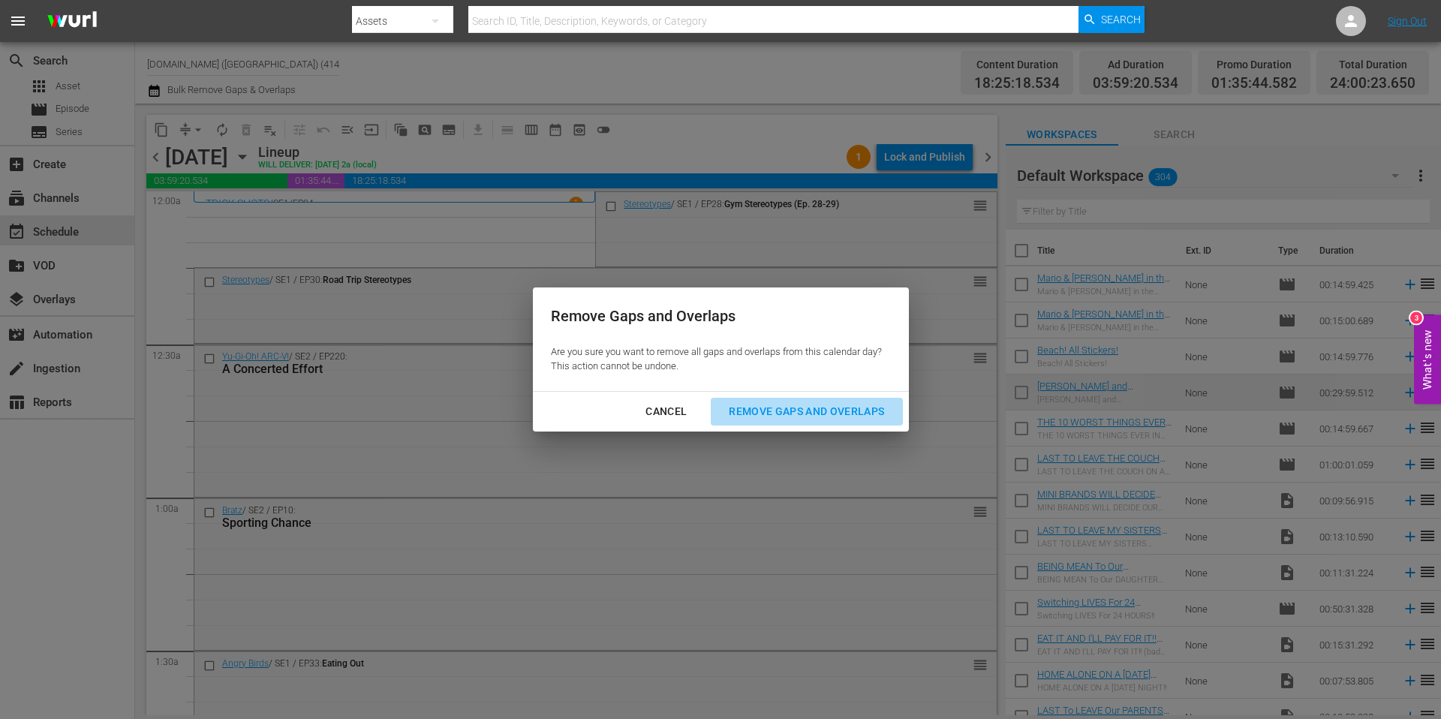
click at [816, 411] on div "Remove Gaps and Overlaps" at bounding box center [806, 411] width 179 height 19
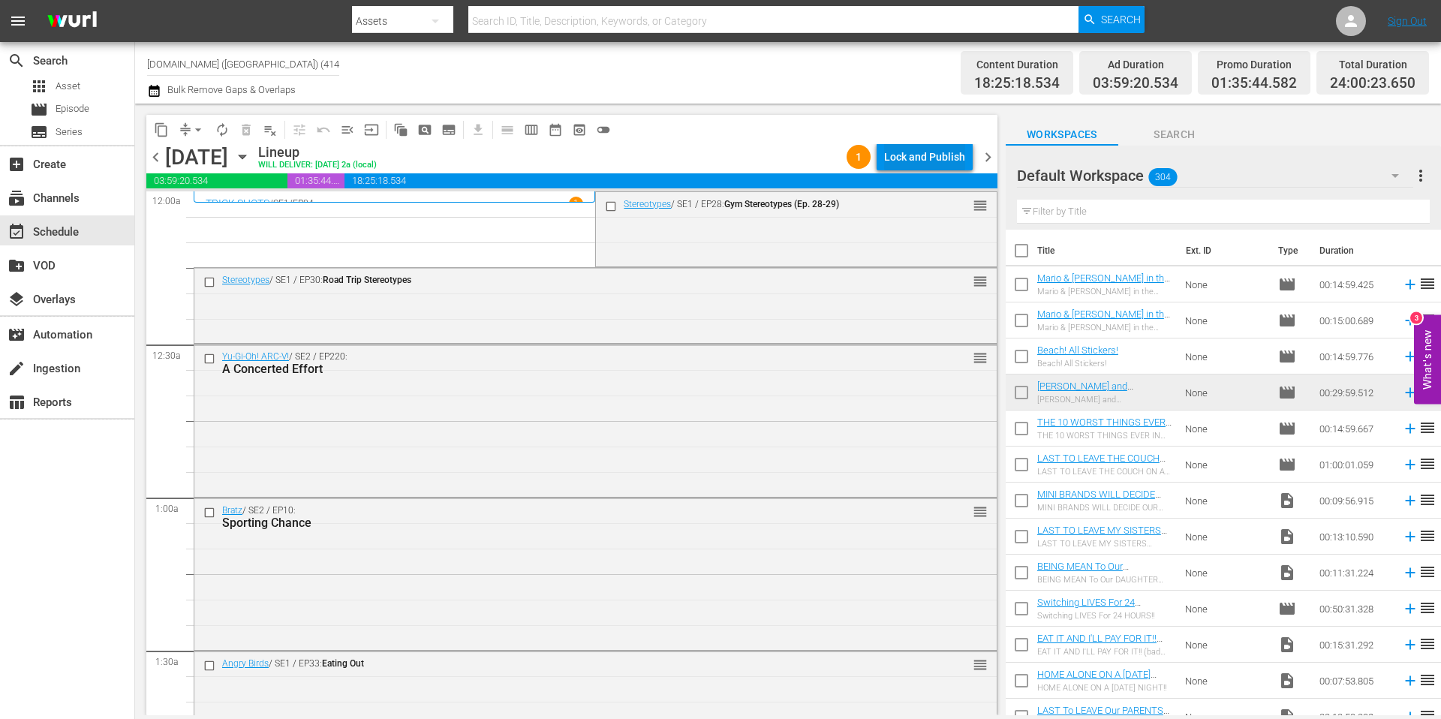
click at [934, 161] on div "Lock and Publish" at bounding box center [924, 156] width 81 height 27
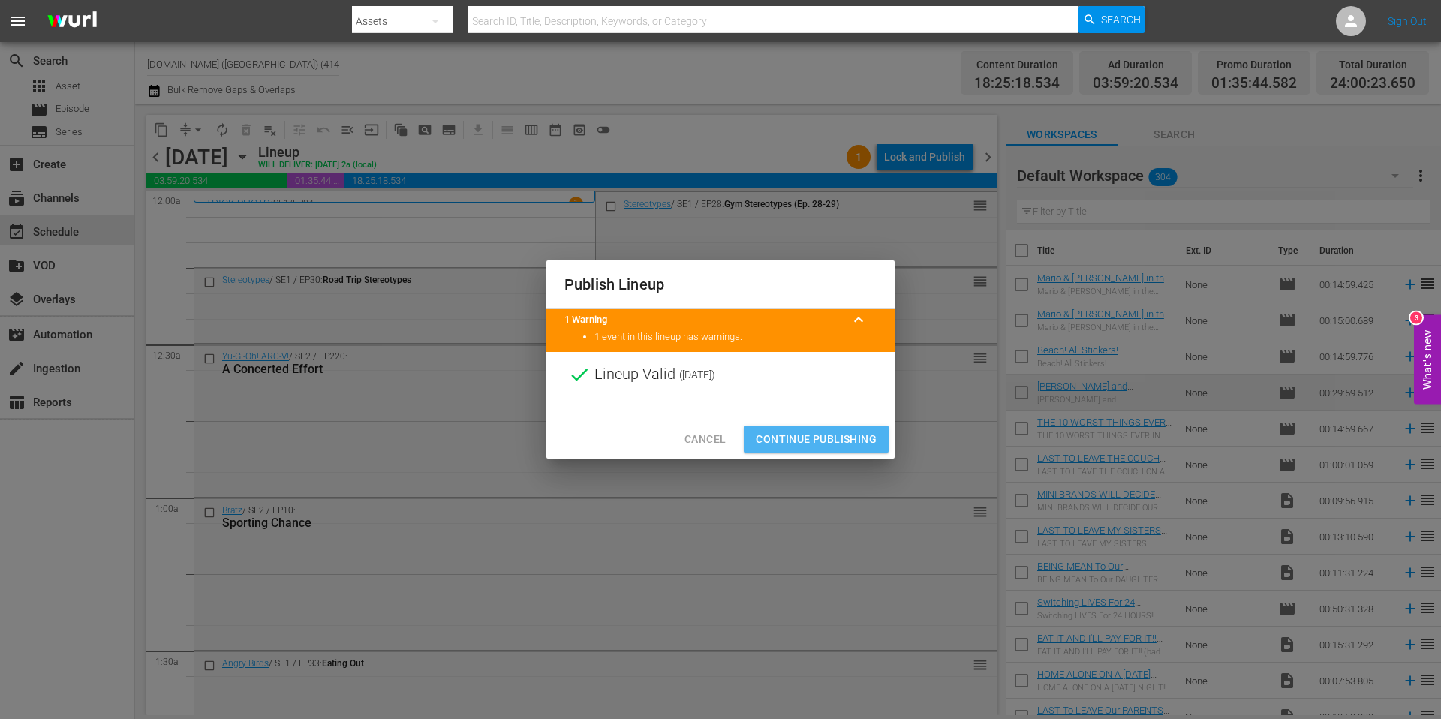
click at [841, 425] on button "Continue Publishing" at bounding box center [816, 439] width 145 height 28
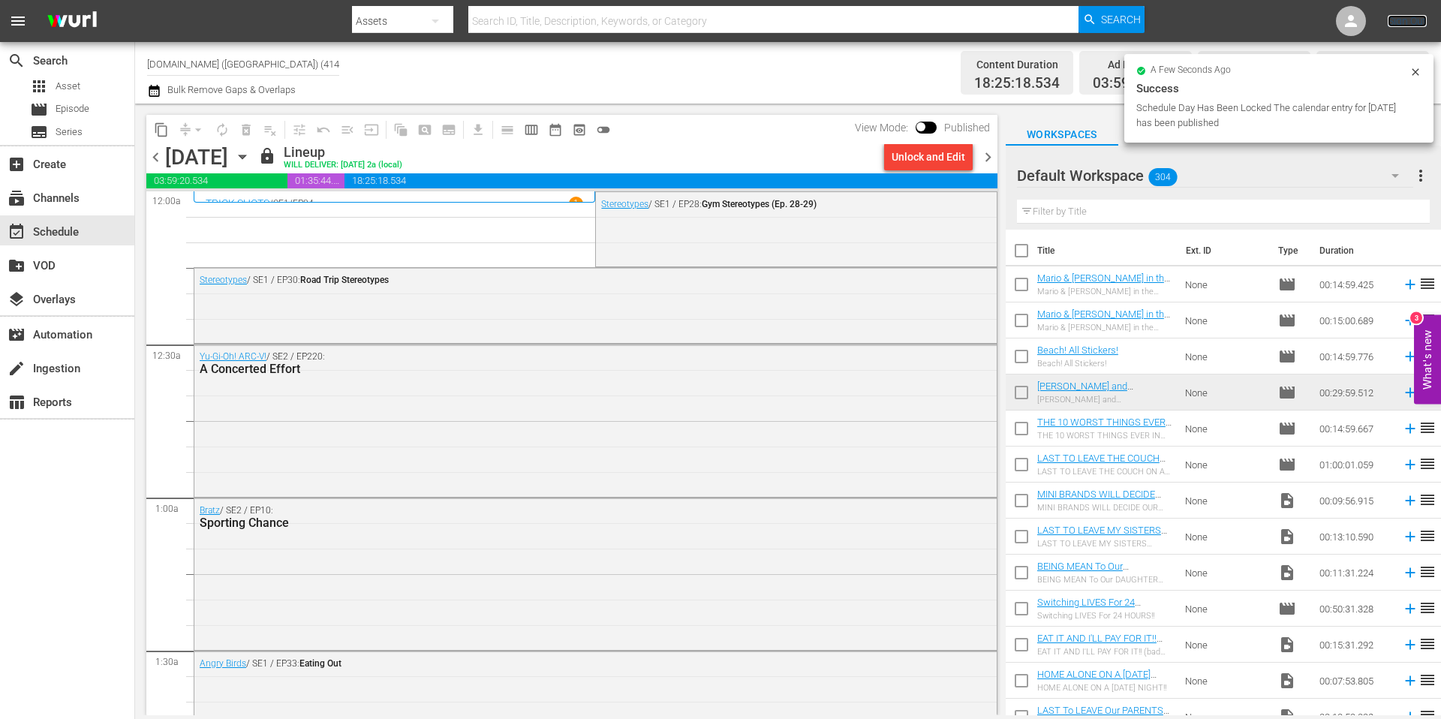
click at [1409, 24] on link "Sign Out" at bounding box center [1407, 21] width 39 height 12
